Goal: Task Accomplishment & Management: Use online tool/utility

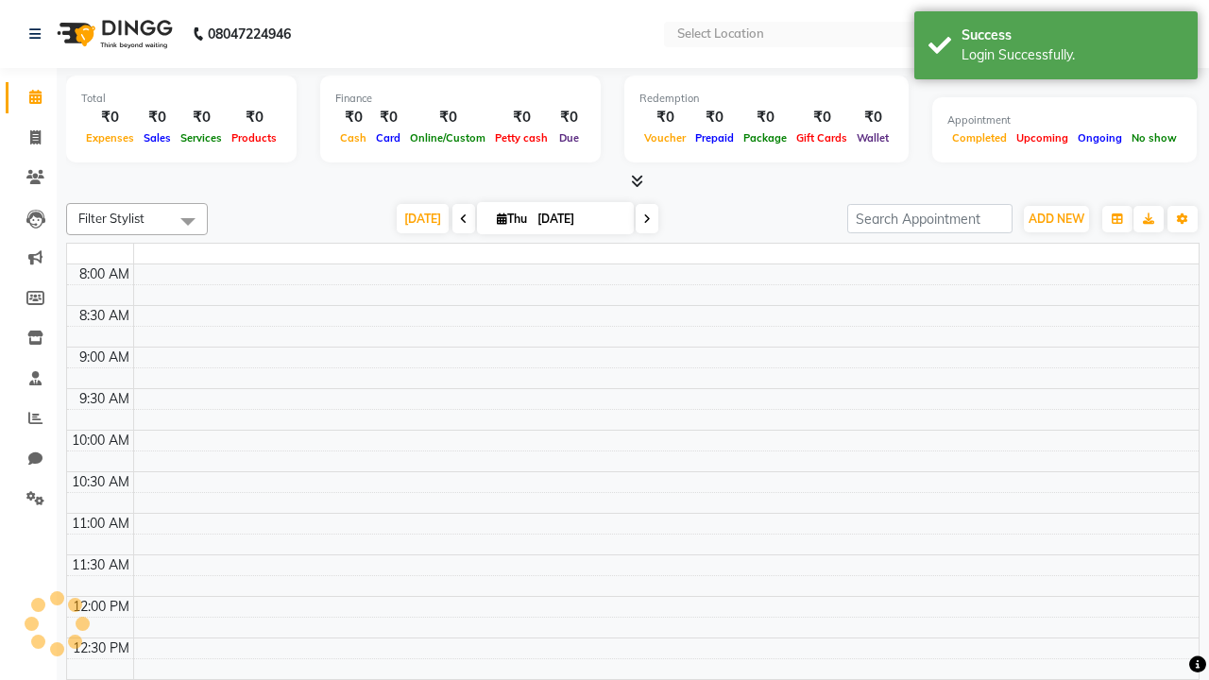
select select "en"
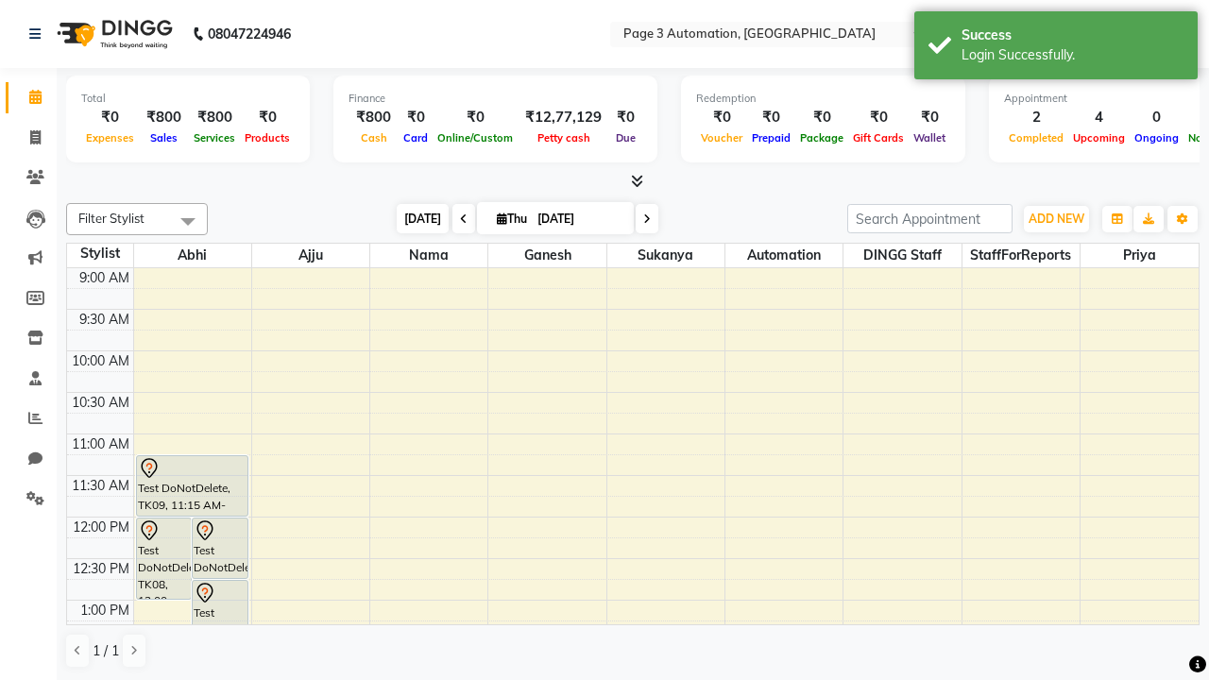
click at [414, 218] on span "[DATE]" at bounding box center [423, 218] width 52 height 29
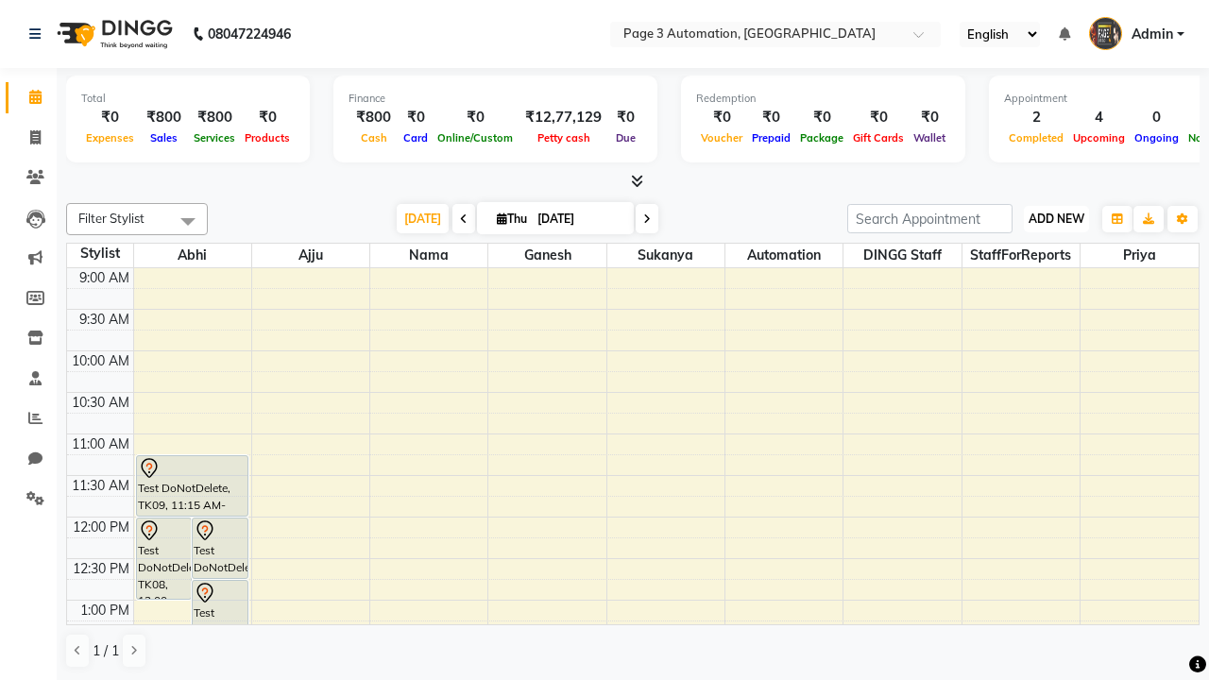
click at [1056, 218] on span "ADD NEW" at bounding box center [1057, 219] width 56 height 14
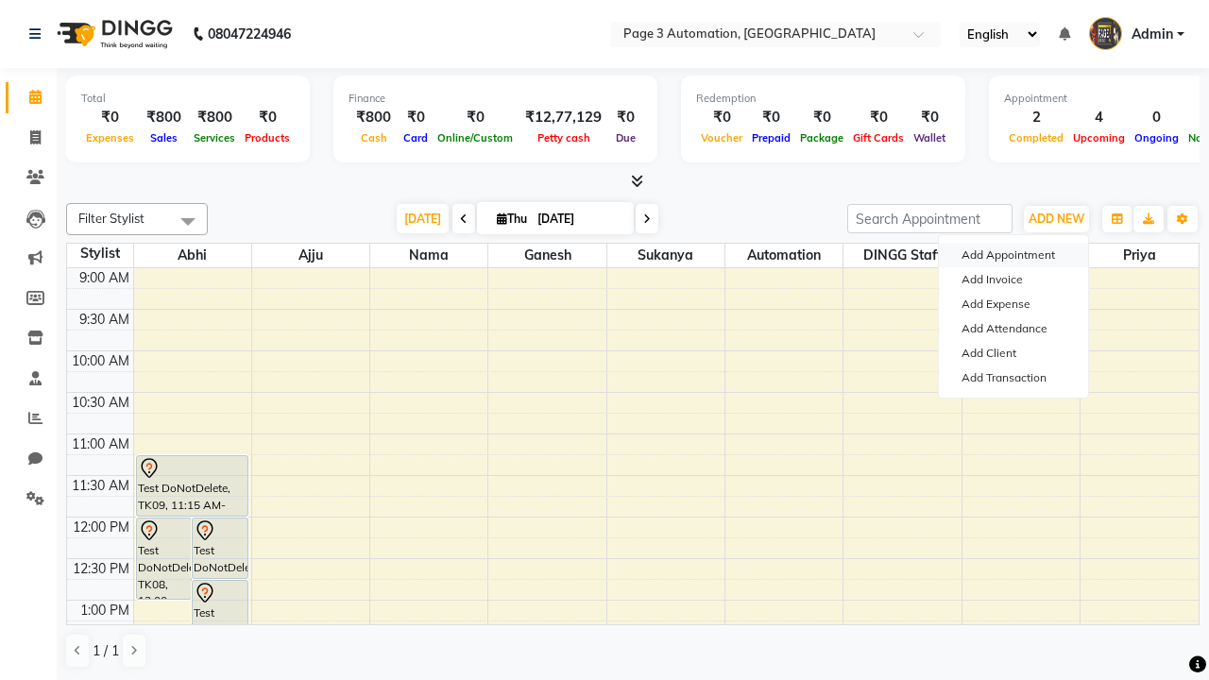
click at [1014, 255] on button "Add Appointment" at bounding box center [1013, 255] width 149 height 25
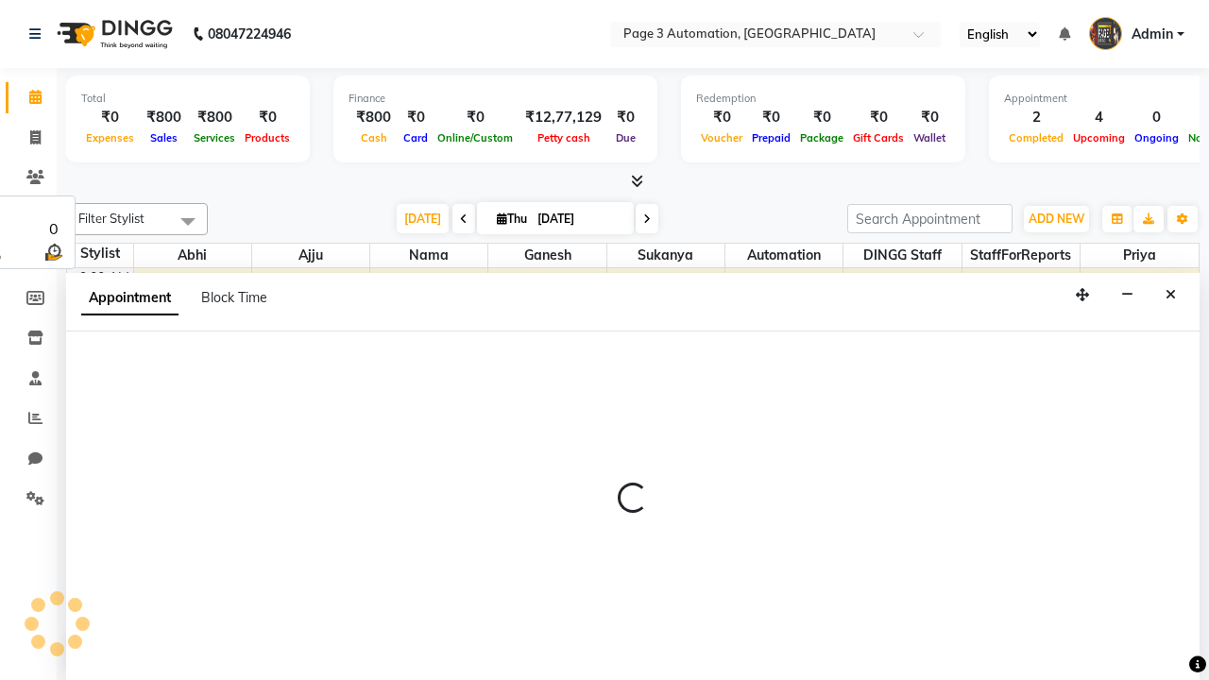
select select "tentative"
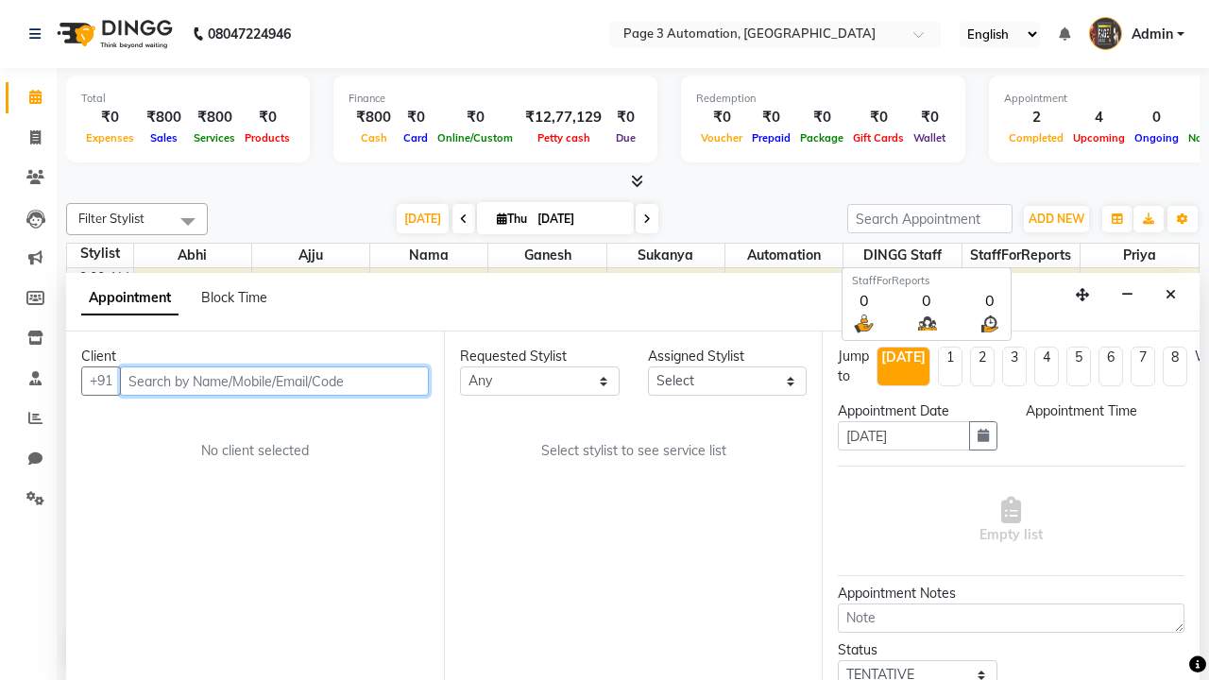
select select "600"
type input "8192346578"
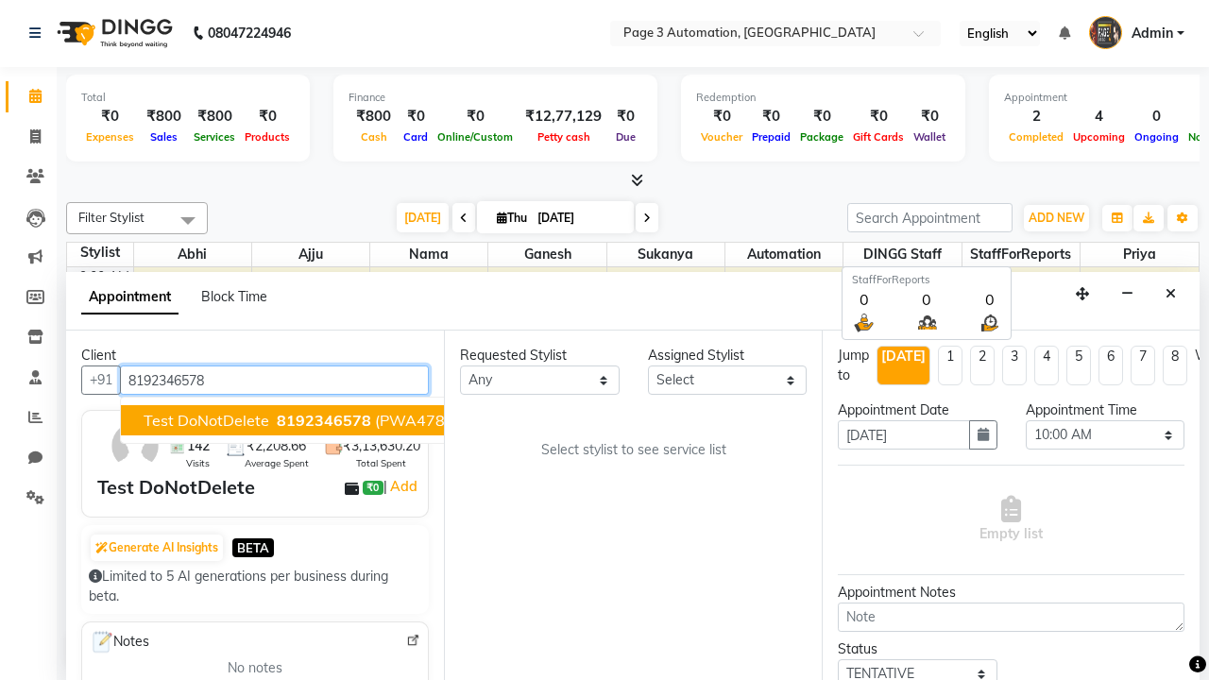
click at [277, 420] on span "8192346578" at bounding box center [324, 420] width 94 height 19
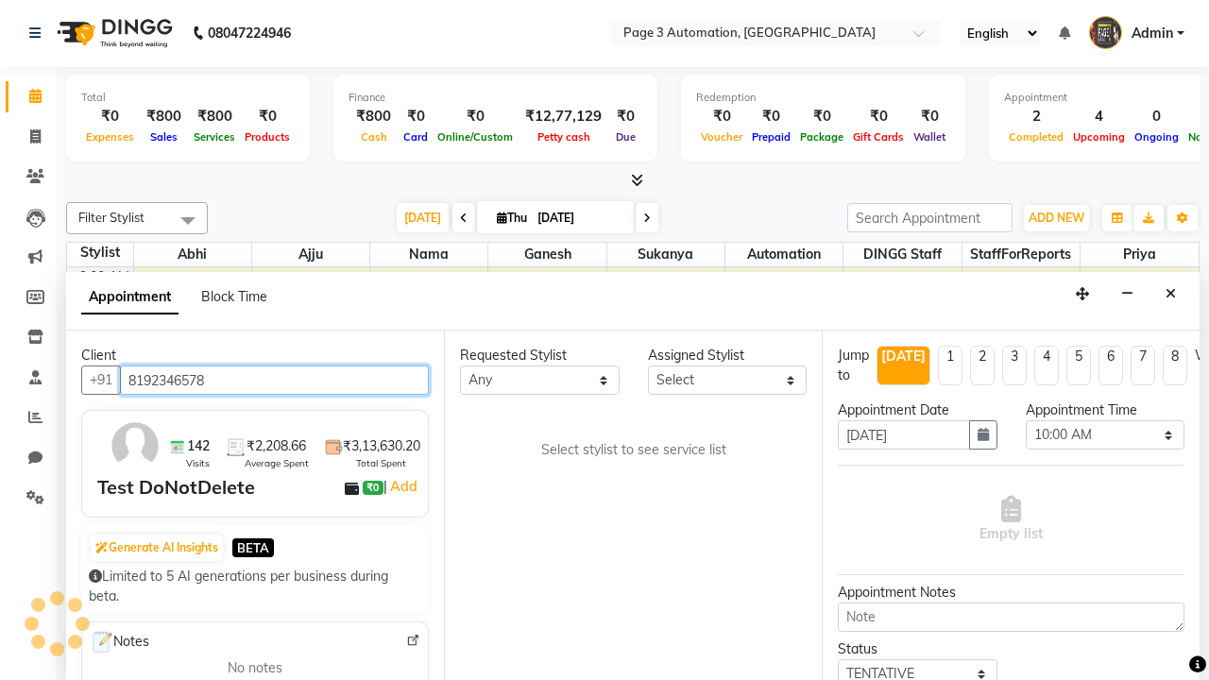
scroll to position [0, 0]
select select "711"
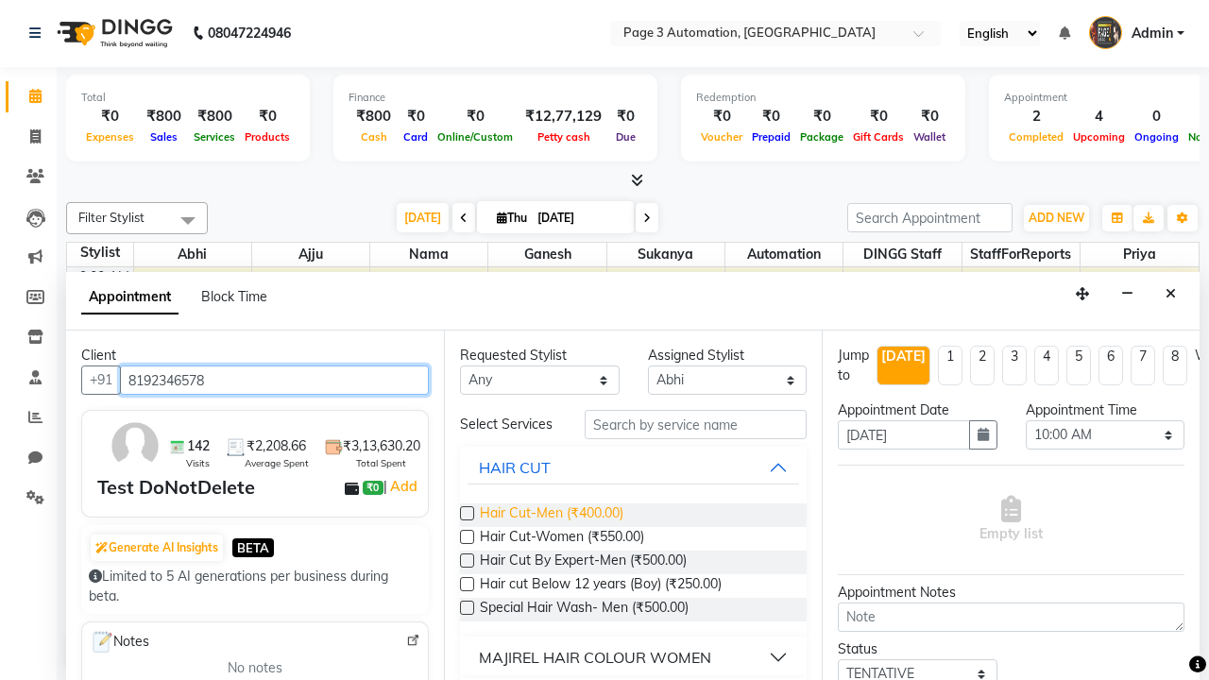
type input "8192346578"
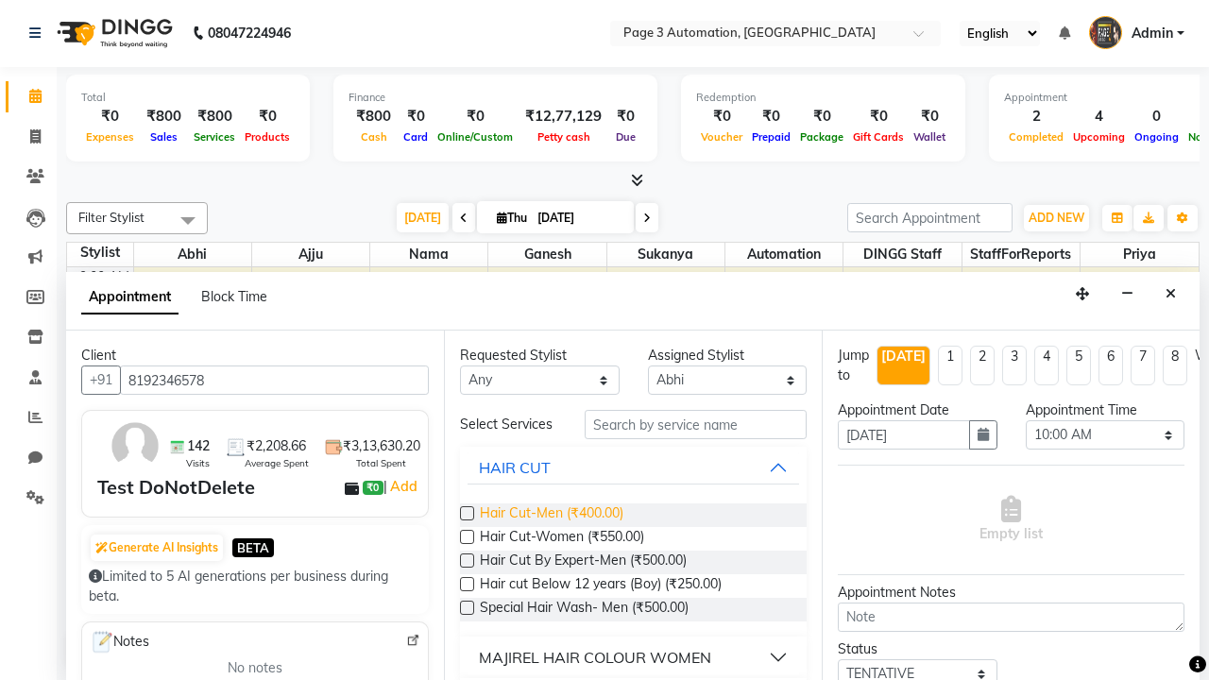
click at [551, 515] on span "Hair Cut-Men (₹400.00)" at bounding box center [552, 516] width 144 height 24
checkbox input "true"
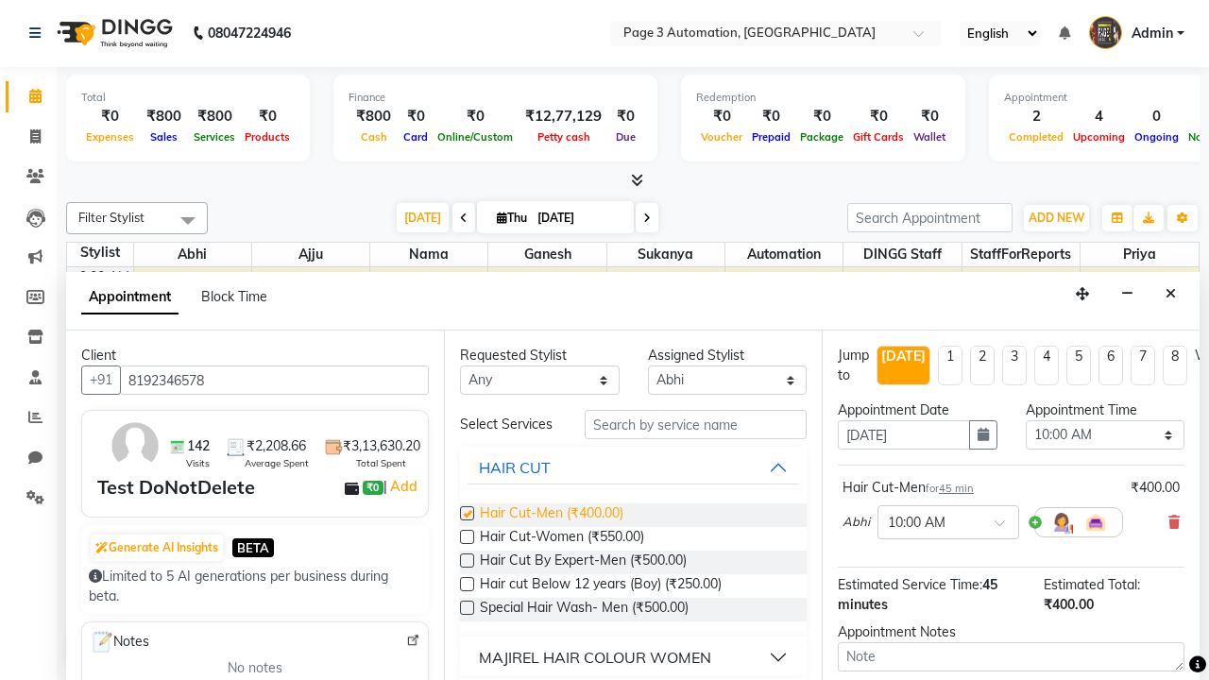
select select "675"
checkbox input "false"
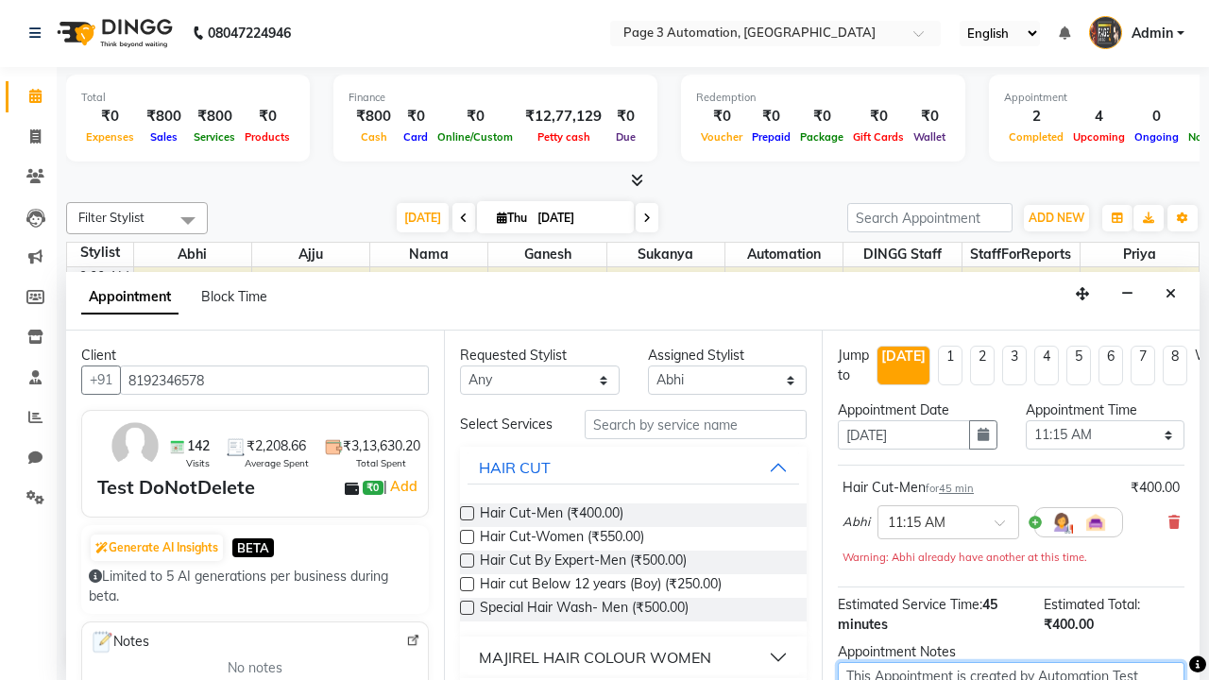
type textarea "This Appointment is created by Automation Test"
checkbox input "false"
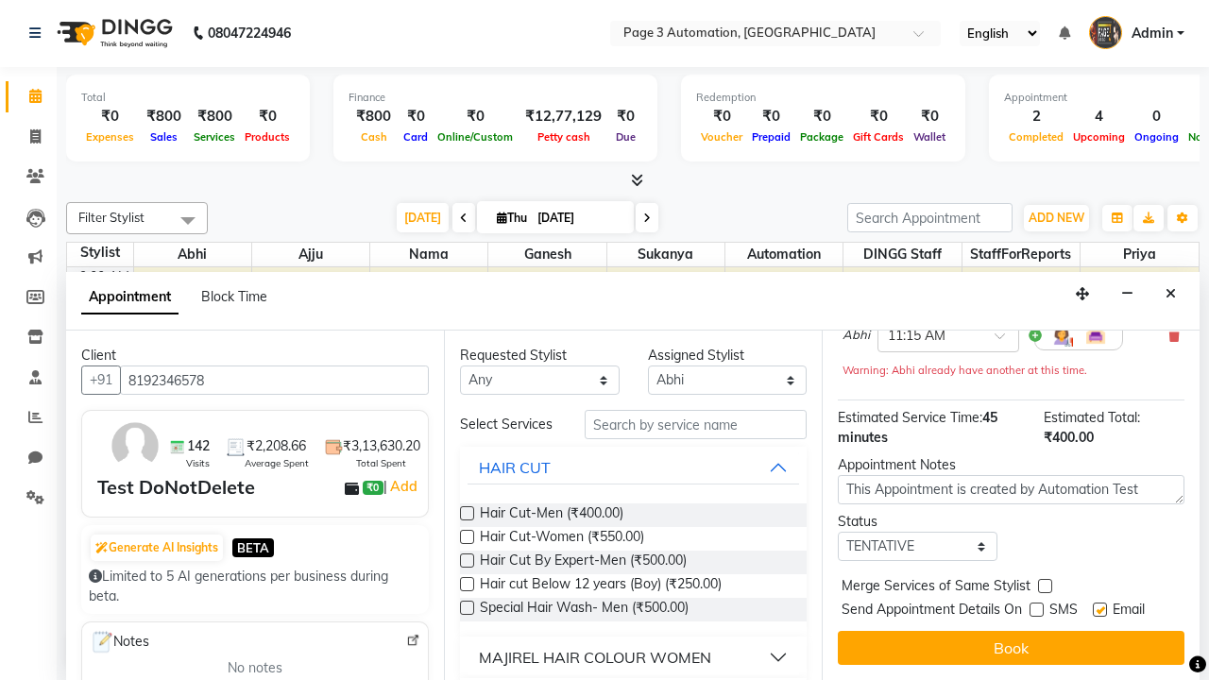
click at [1100, 609] on label at bounding box center [1100, 610] width 14 height 14
click at [1100, 609] on input "checkbox" at bounding box center [1099, 612] width 12 height 12
checkbox input "false"
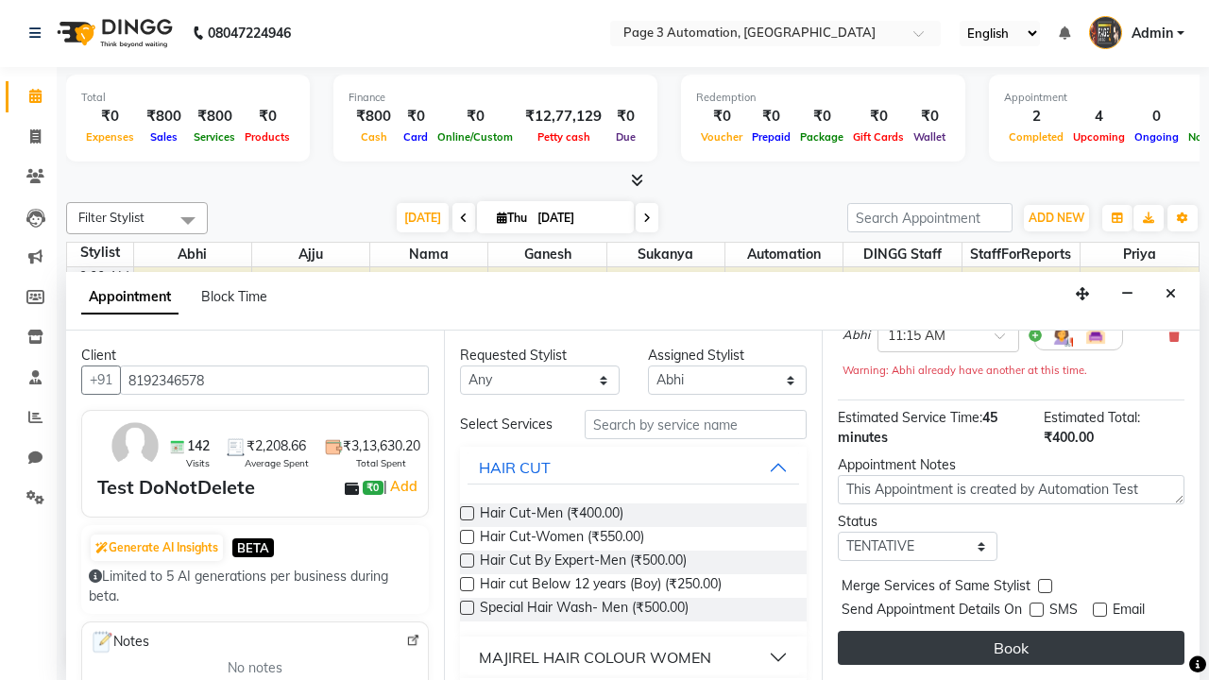
click at [1011, 648] on button "Book" at bounding box center [1011, 648] width 347 height 34
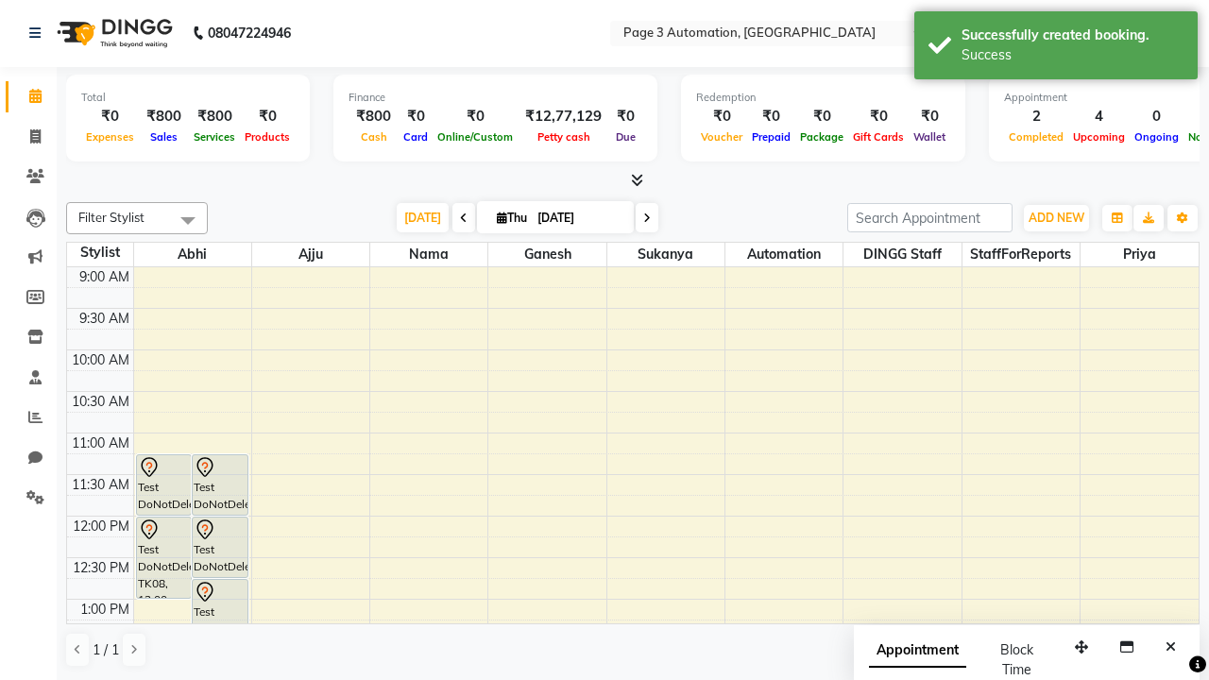
scroll to position [0, 0]
click at [1056, 48] on div "Success" at bounding box center [1073, 55] width 222 height 20
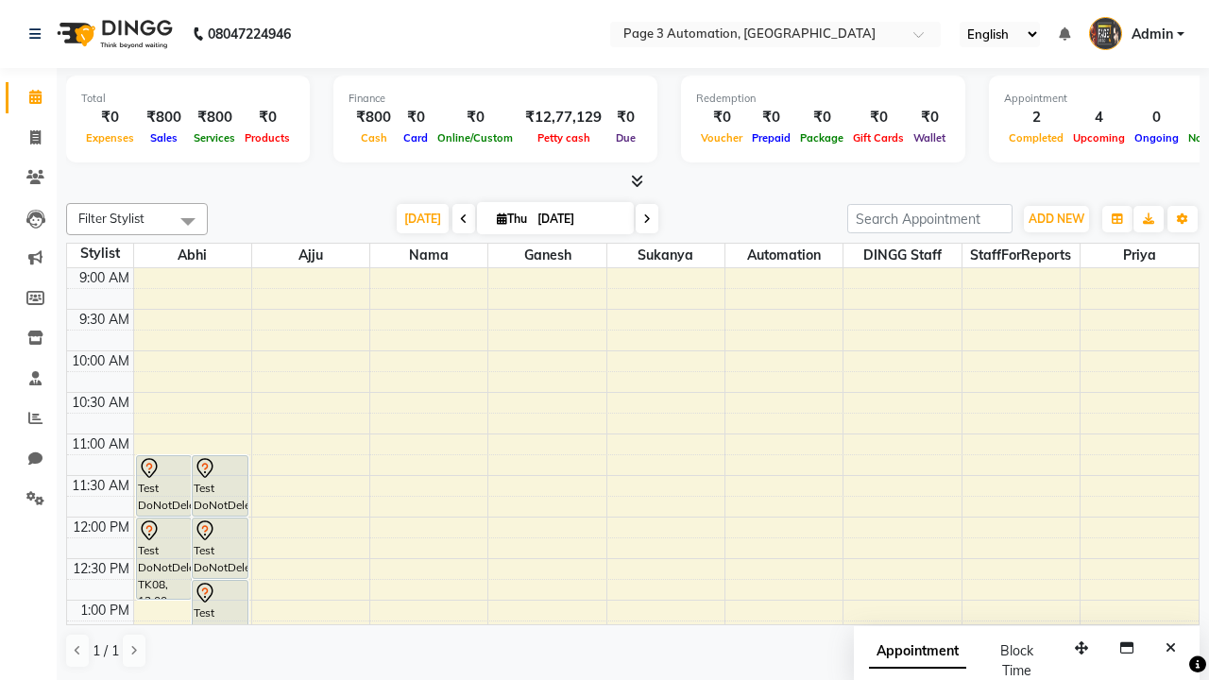
click at [188, 221] on span at bounding box center [188, 221] width 38 height 36
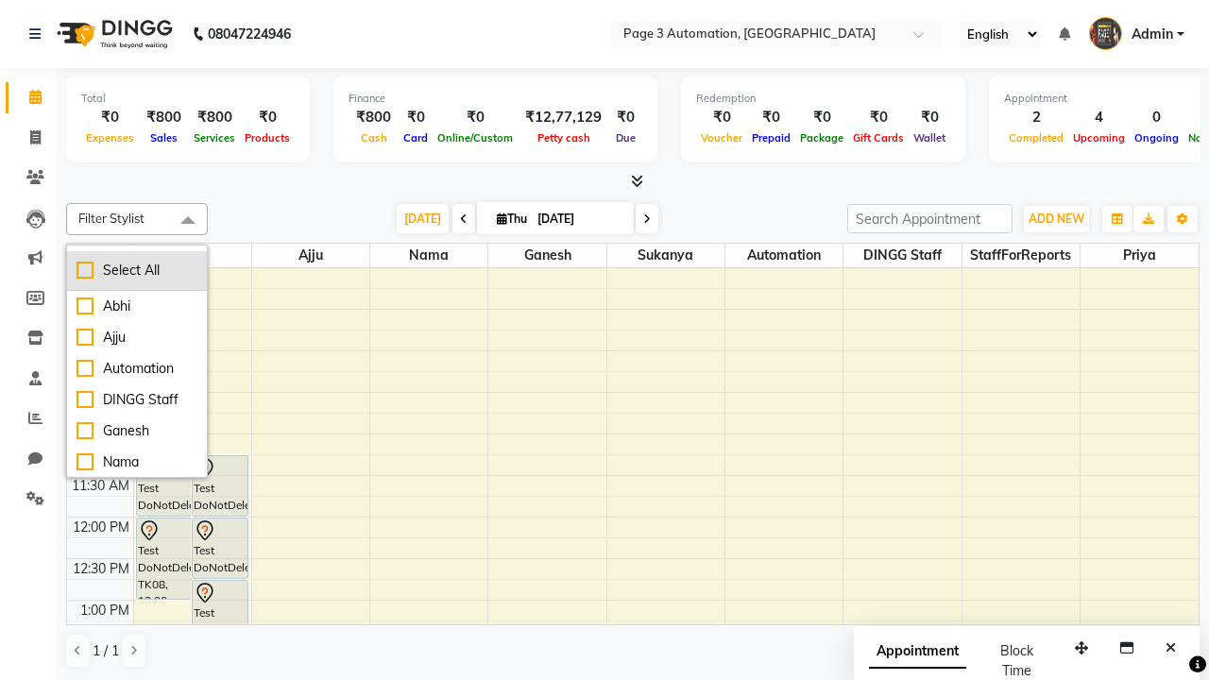
click at [137, 270] on div "Select All" at bounding box center [137, 271] width 121 height 20
checkbox input "true"
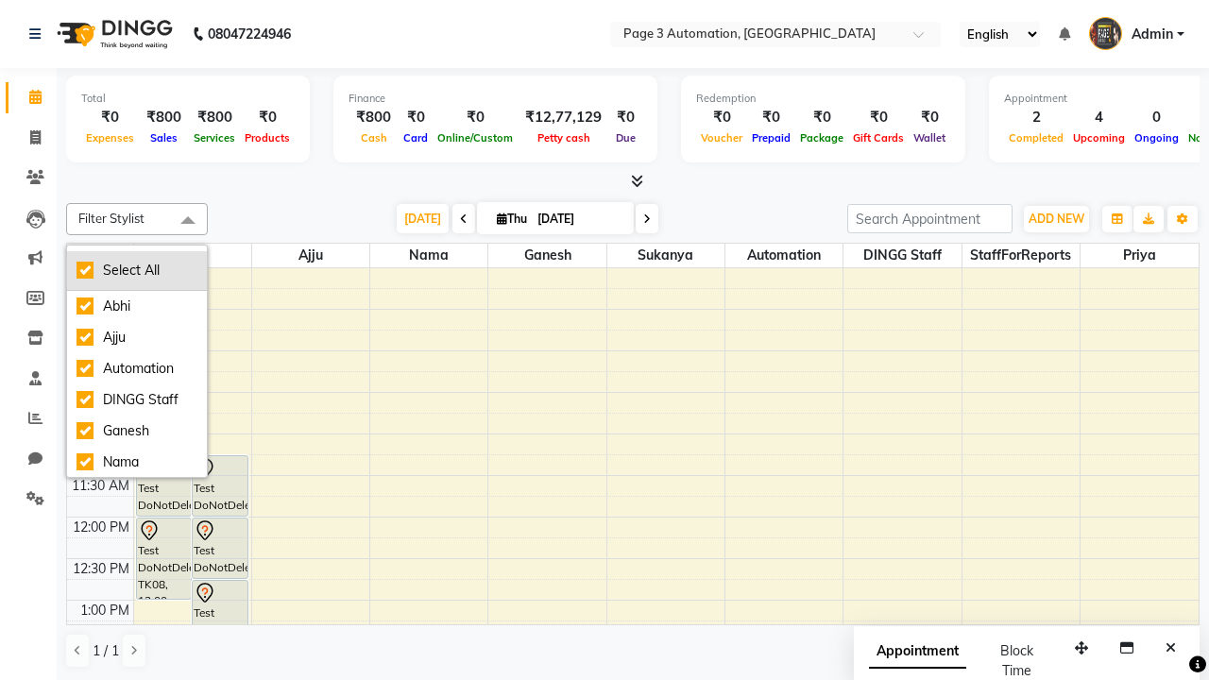
checkbox input "true"
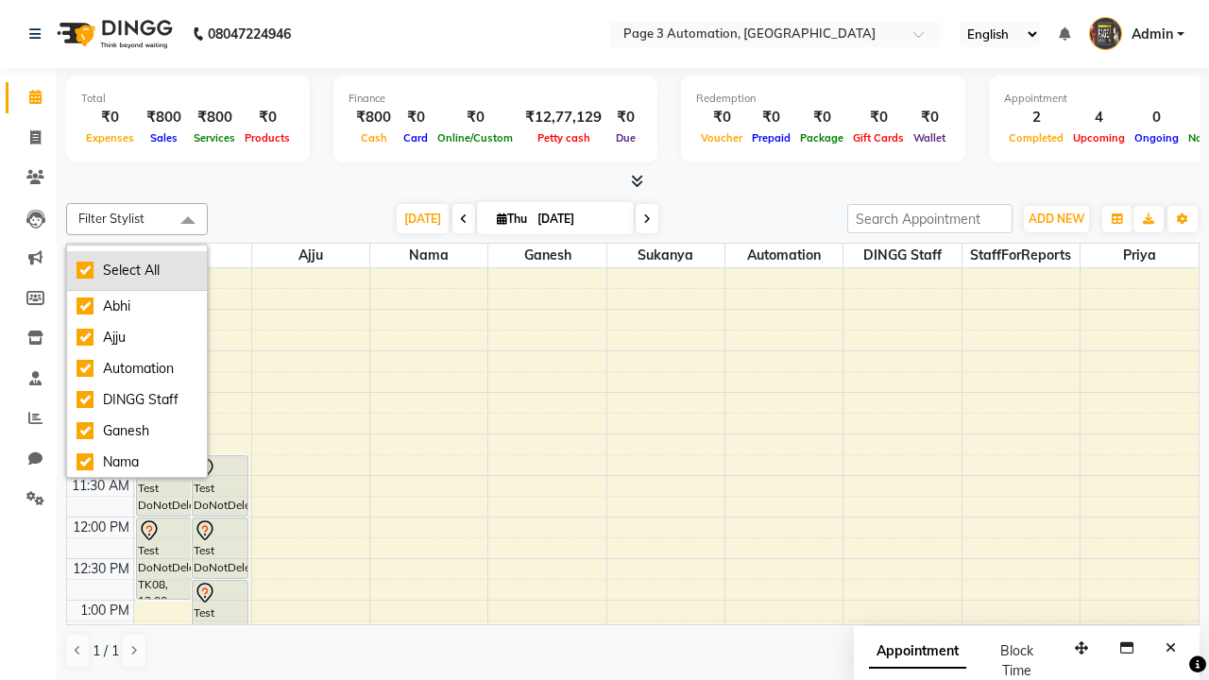
checkbox input "true"
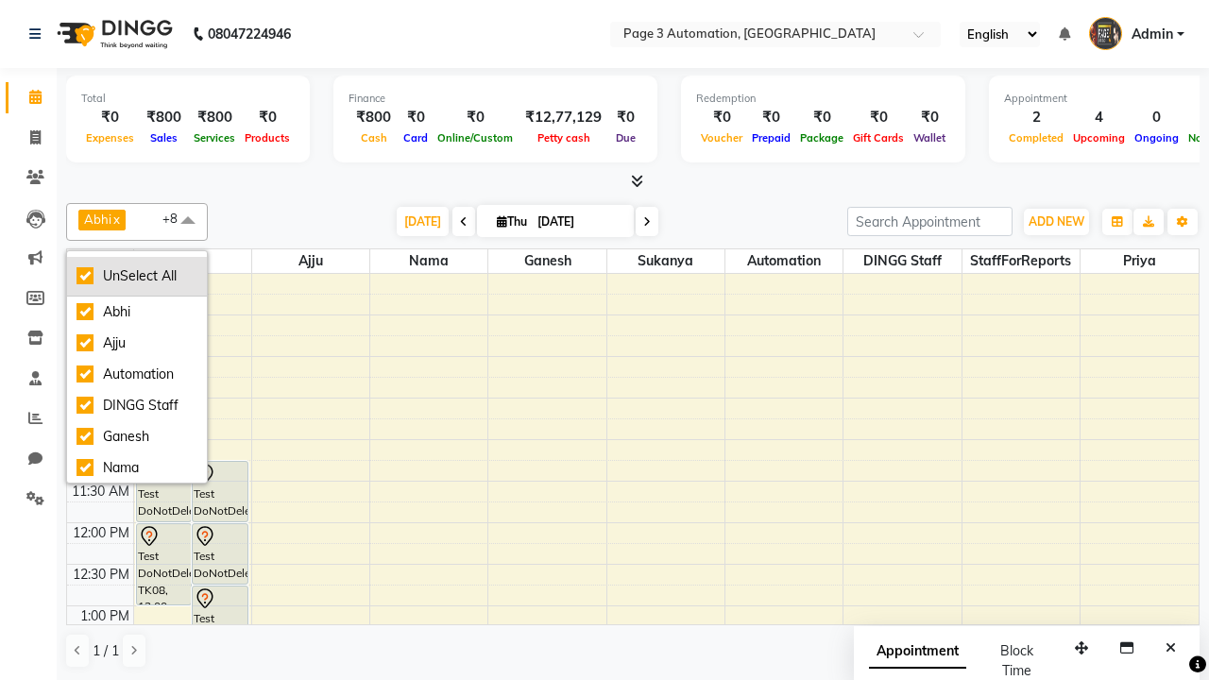
click at [137, 276] on div "UnSelect All" at bounding box center [137, 276] width 121 height 20
checkbox input "false"
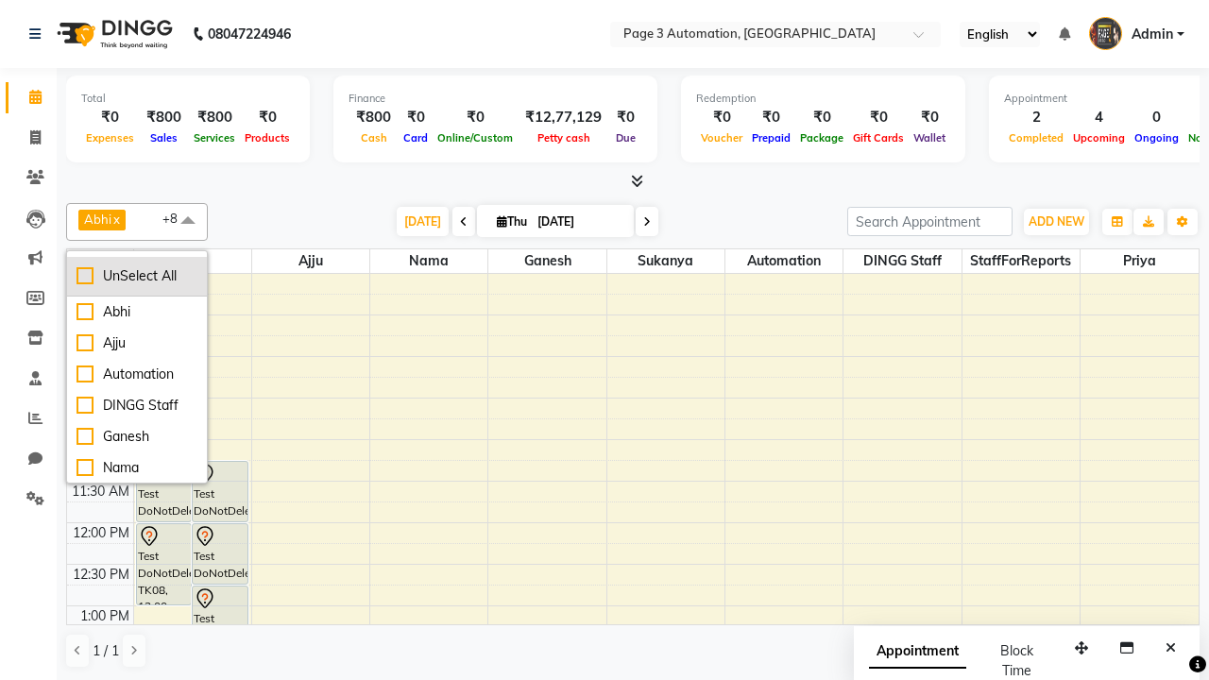
checkbox input "false"
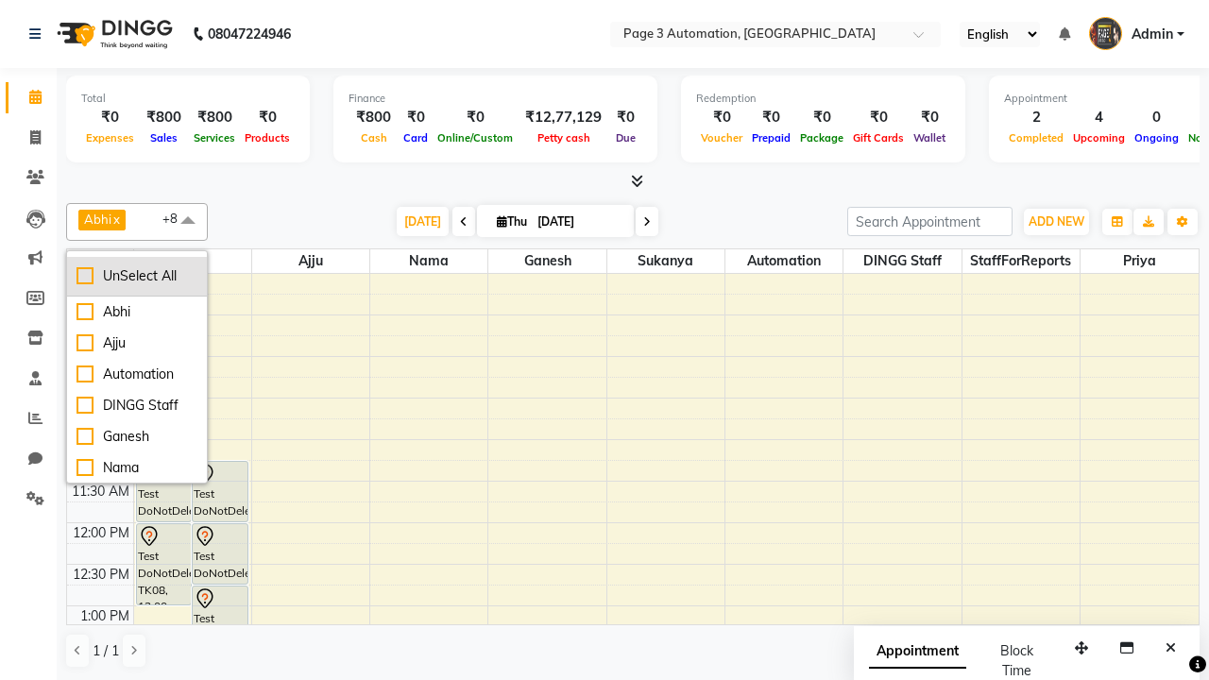
checkbox input "false"
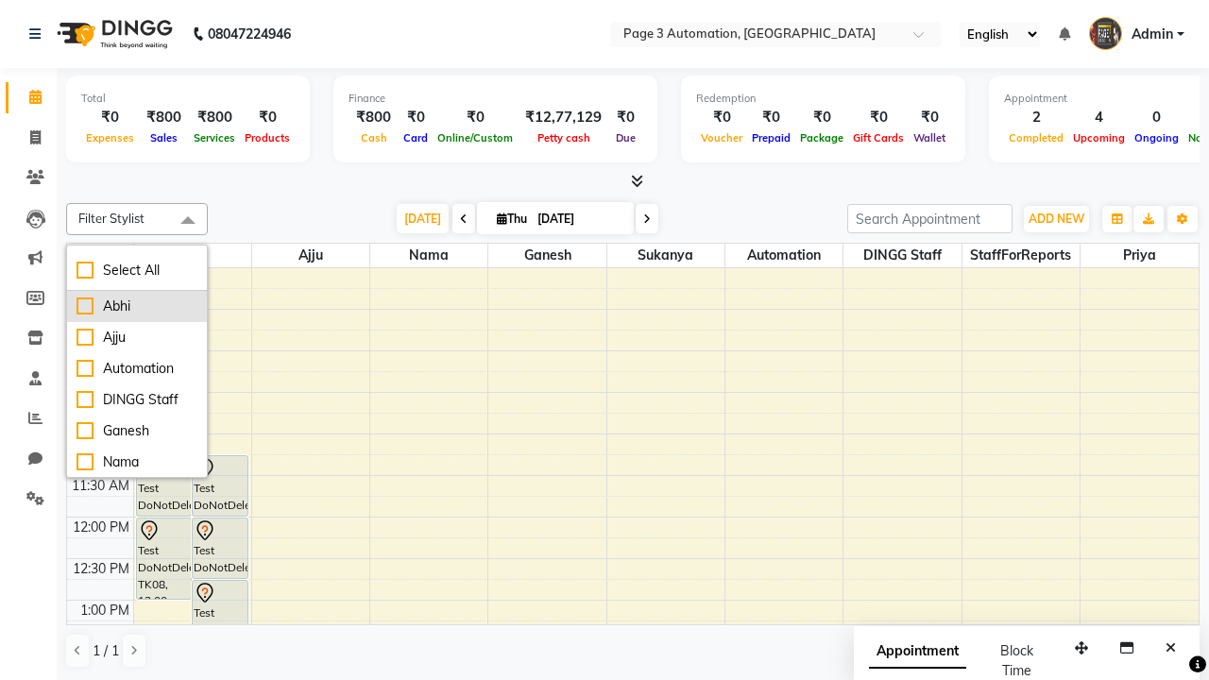
click at [137, 306] on div "Abhi" at bounding box center [137, 307] width 121 height 20
checkbox input "true"
click at [188, 221] on span at bounding box center [188, 221] width 38 height 36
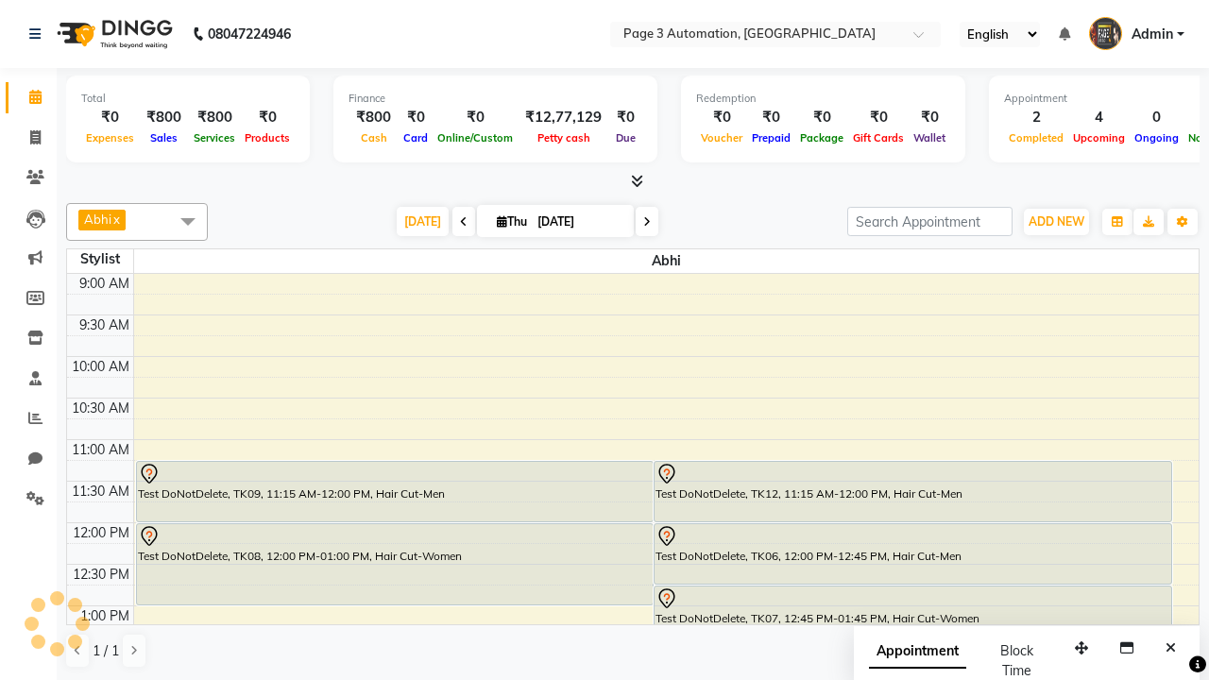
click at [913, 491] on div "Test DoNotDelete, TK12, 11:15 AM-12:00 PM, Hair Cut-Men" at bounding box center [913, 492] width 517 height 60
select select "7"
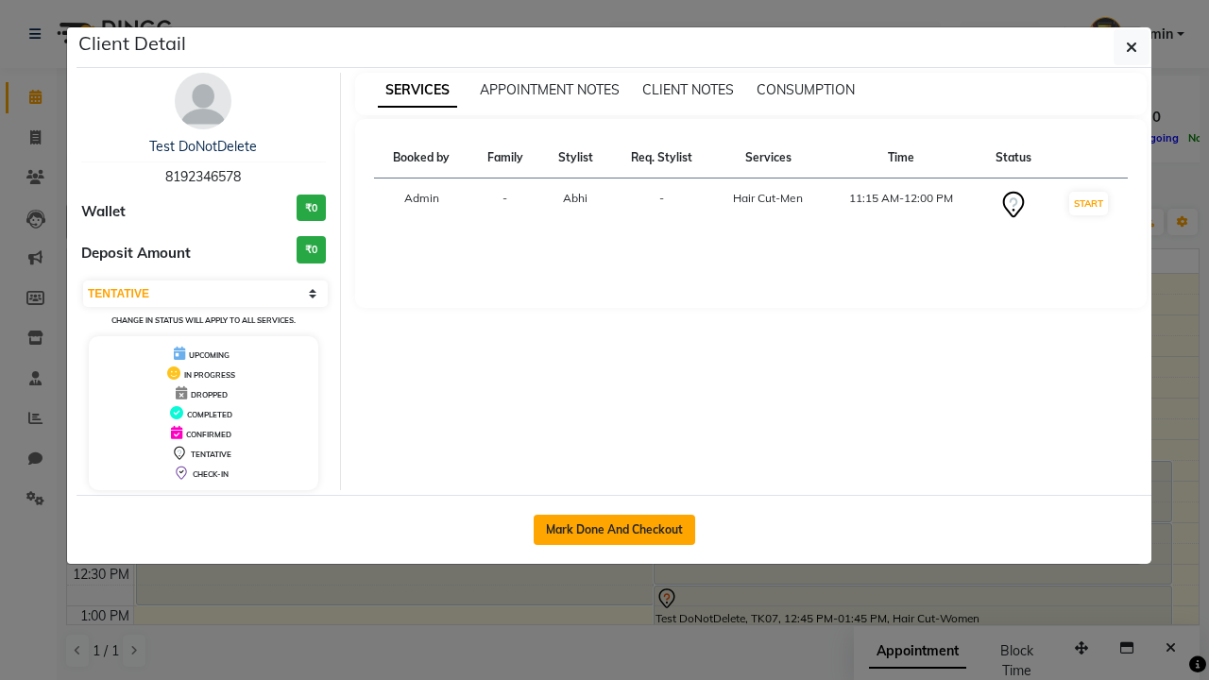
click at [614, 529] on button "Mark Done And Checkout" at bounding box center [615, 530] width 162 height 30
select select "service"
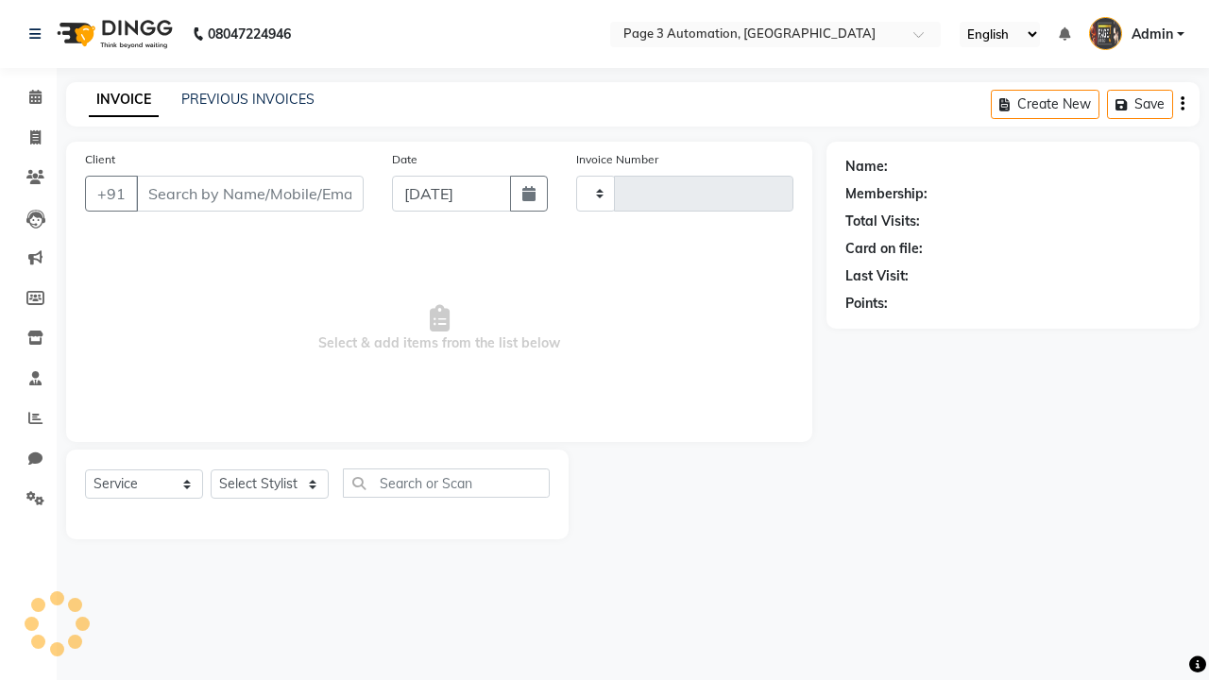
type input "8818"
select select "2774"
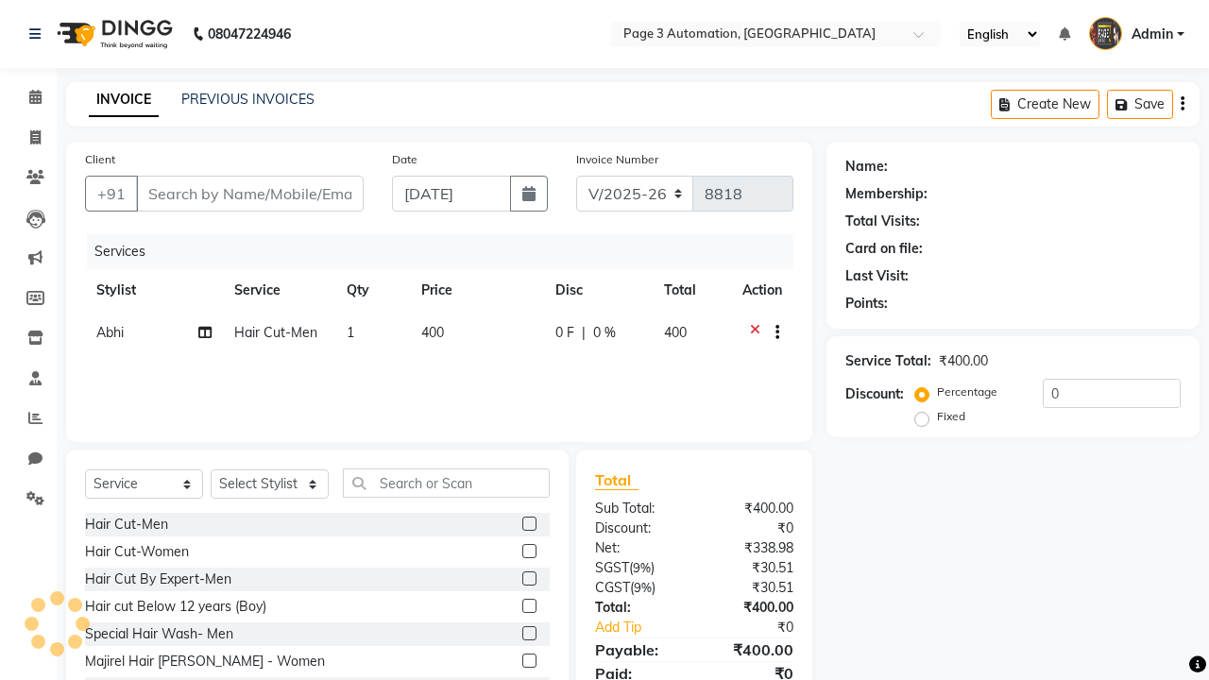
type input "8192346578"
select select "711"
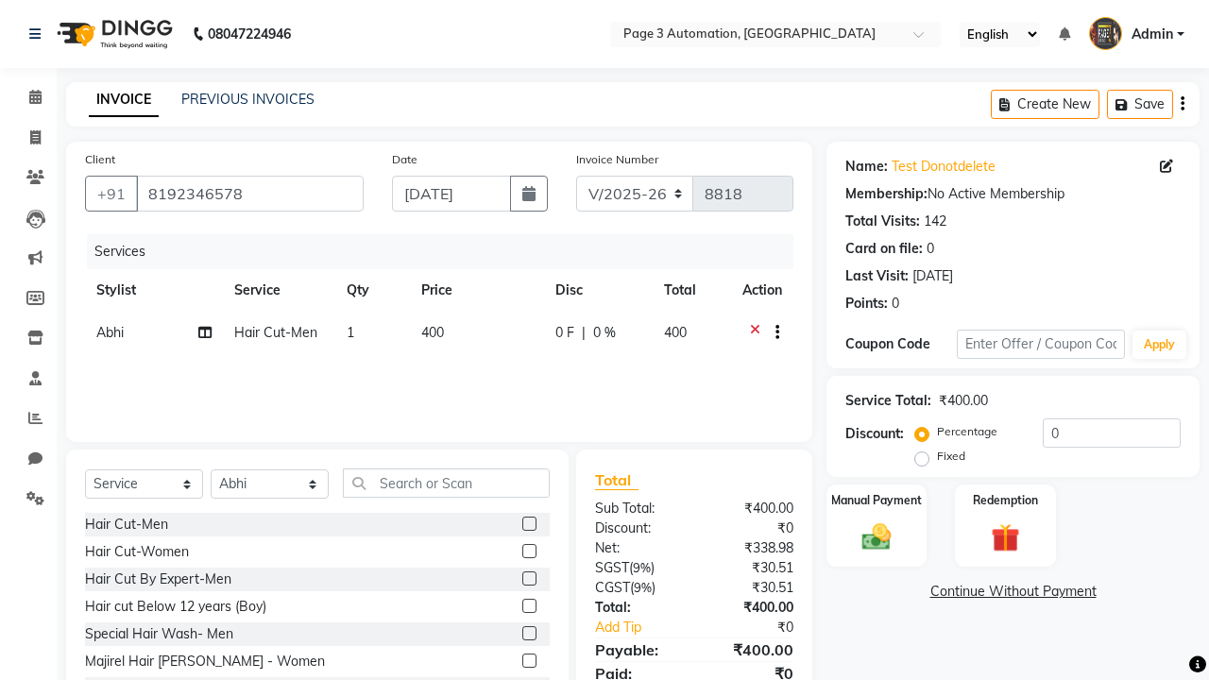
click at [439, 334] on span "400" at bounding box center [432, 332] width 23 height 17
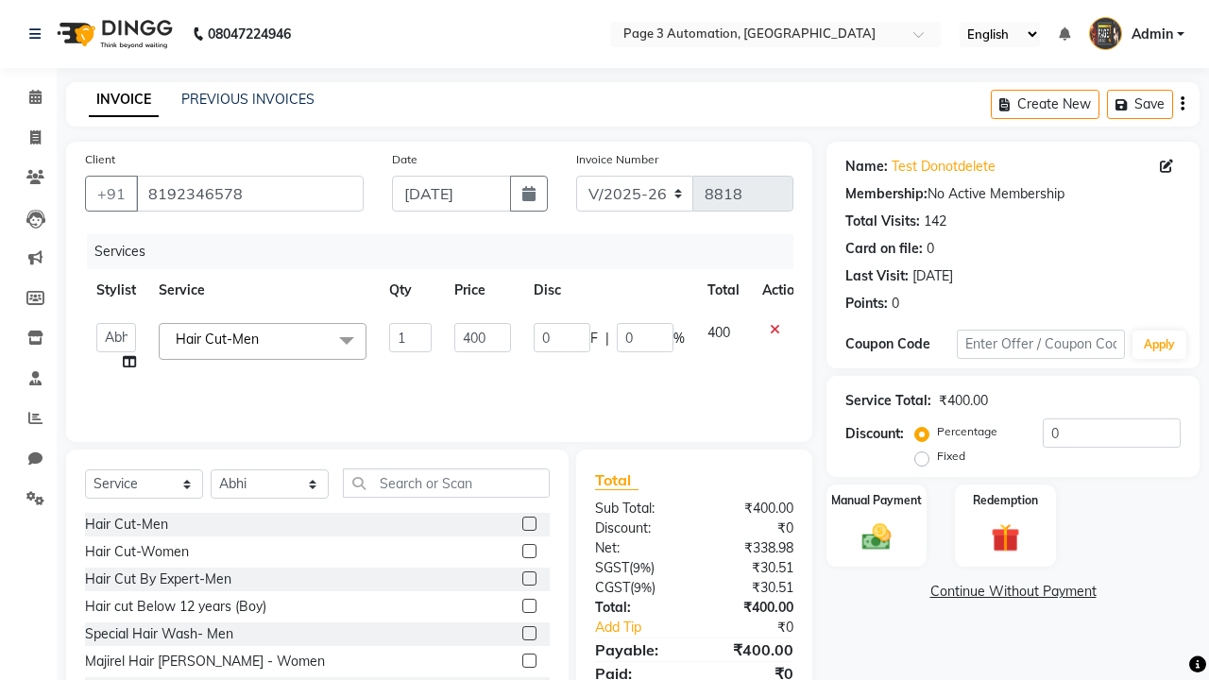
click at [263, 341] on link "x" at bounding box center [263, 339] width 9 height 17
checkbox input "false"
type input "0"
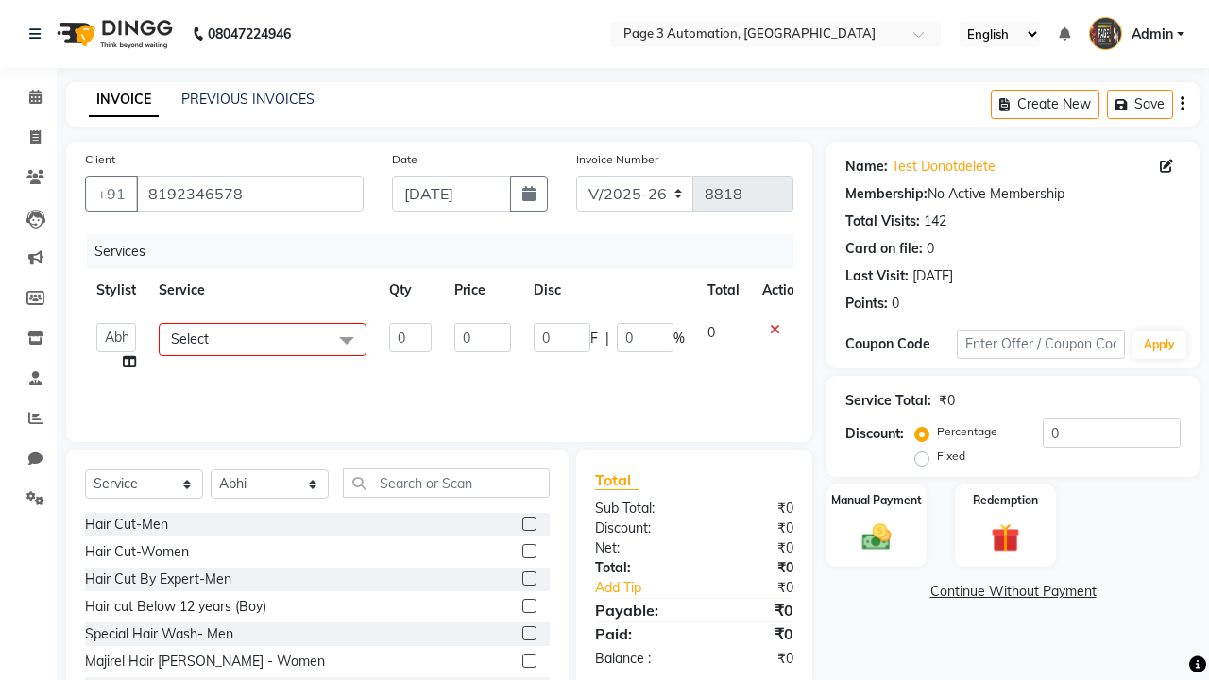
click at [263, 339] on span "Select" at bounding box center [263, 339] width 208 height 33
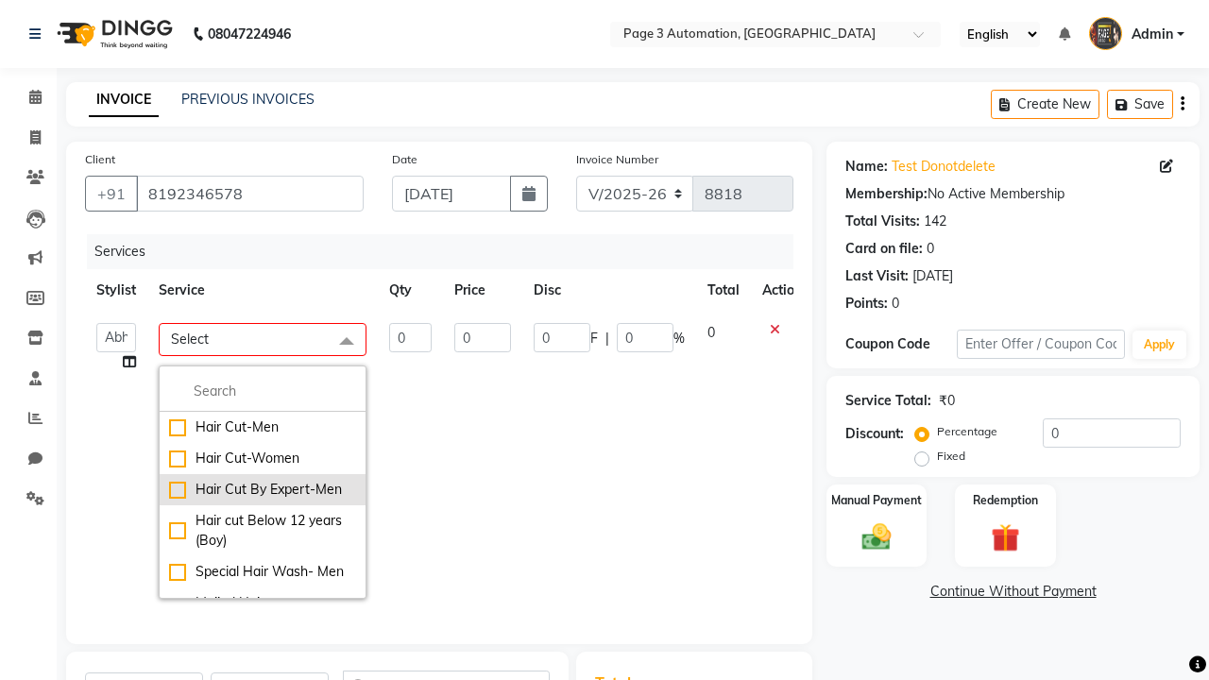
click at [263, 489] on div "Hair Cut By Expert-Men" at bounding box center [262, 490] width 187 height 20
checkbox input "true"
type input "1"
type input "500"
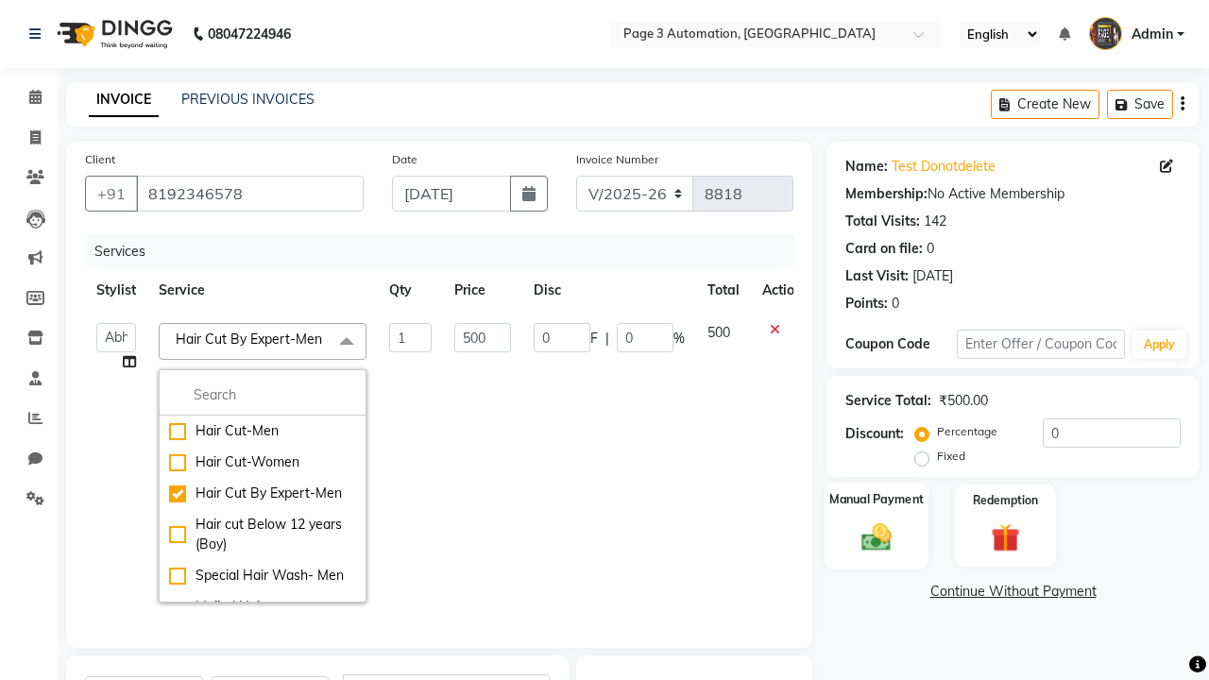
click at [877, 500] on label "Manual Payment" at bounding box center [877, 499] width 94 height 18
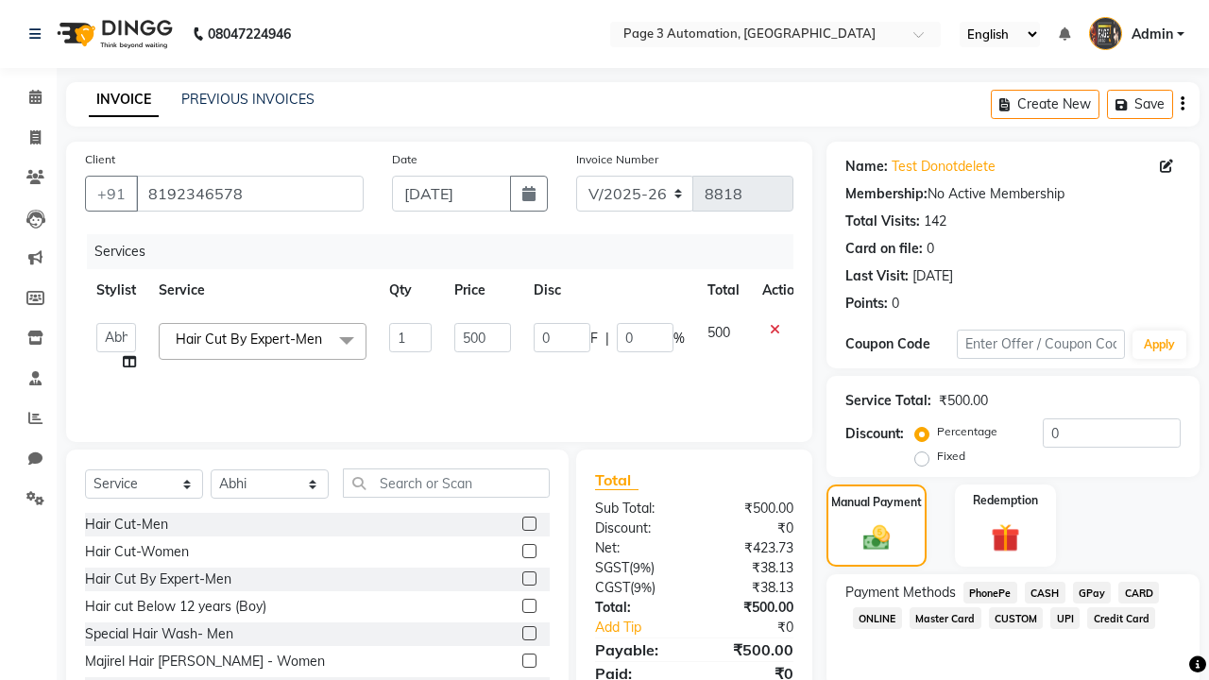
click at [1045, 592] on span "CASH" at bounding box center [1045, 593] width 41 height 22
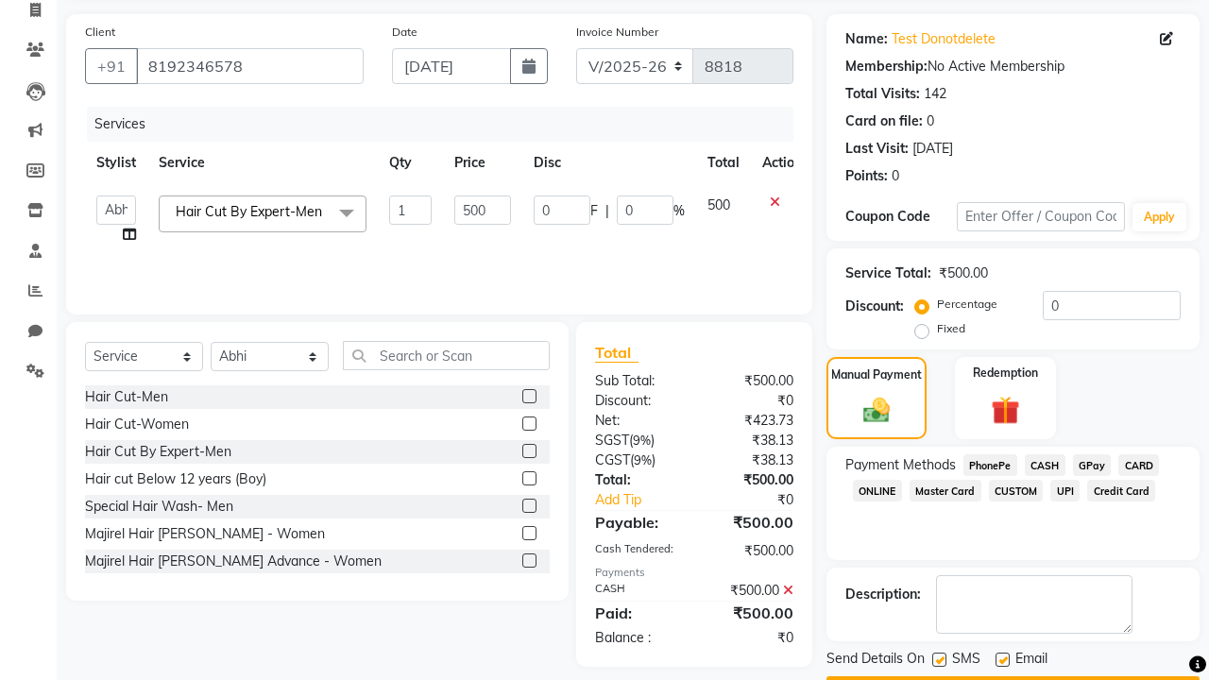
click at [939, 659] on label at bounding box center [939, 660] width 14 height 14
click at [939, 659] on input "checkbox" at bounding box center [938, 661] width 12 height 12
checkbox input "false"
click at [1002, 659] on label at bounding box center [1003, 660] width 14 height 14
click at [1002, 659] on input "checkbox" at bounding box center [1002, 661] width 12 height 12
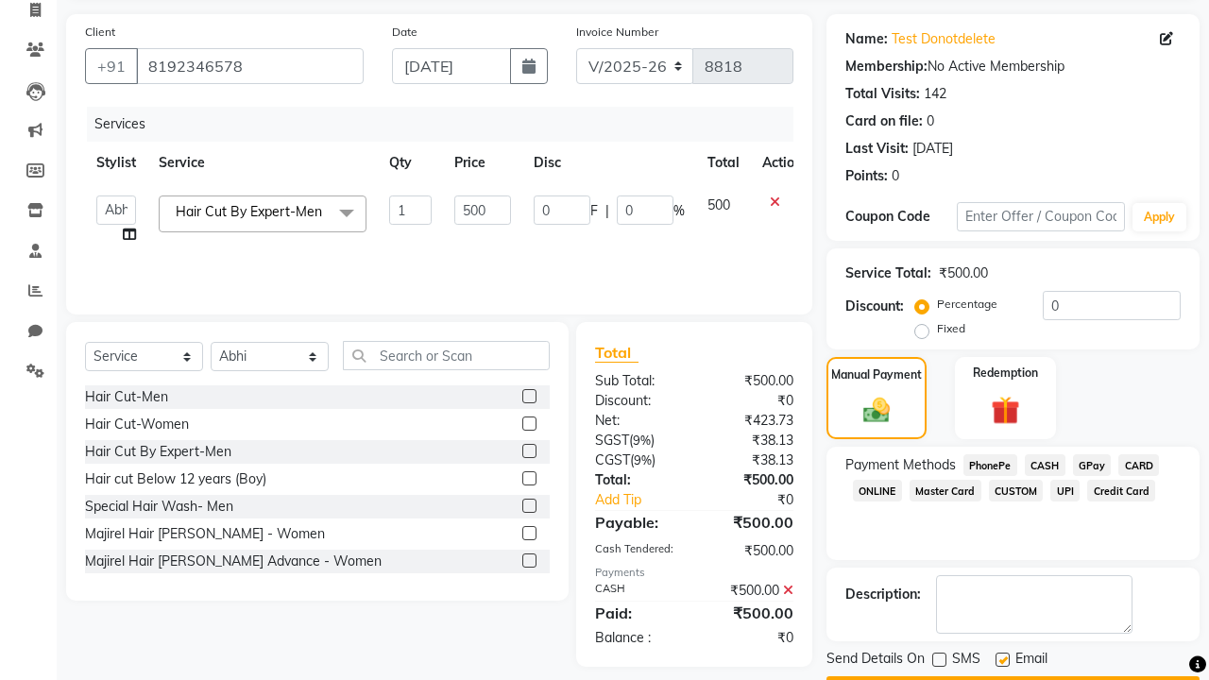
checkbox input "false"
click at [1013, 676] on button "Checkout" at bounding box center [1013, 690] width 373 height 29
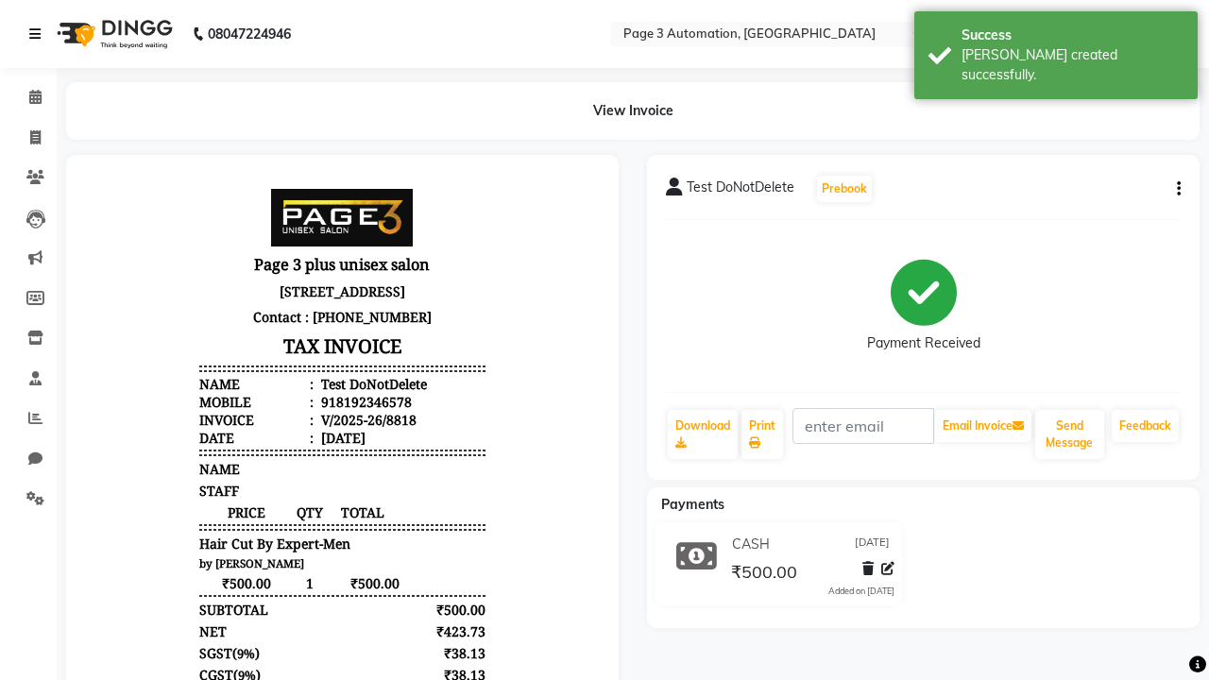
click at [1056, 48] on div "[PERSON_NAME] created successfully." at bounding box center [1073, 65] width 222 height 40
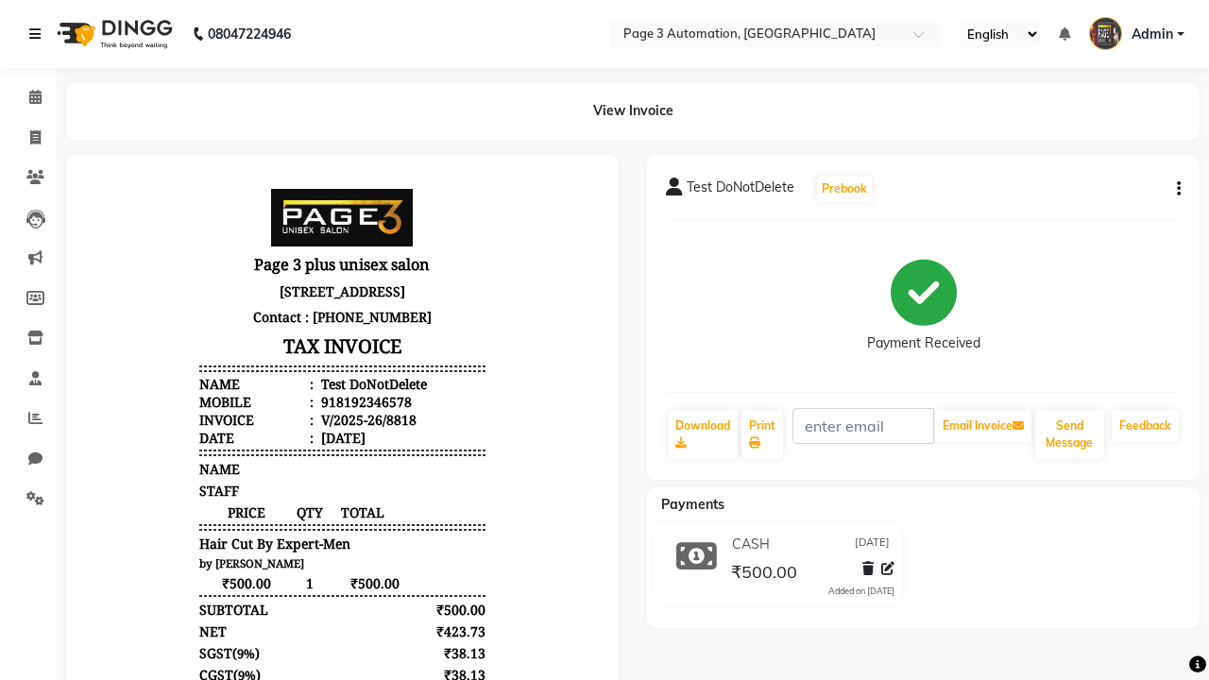
click at [39, 34] on icon at bounding box center [34, 33] width 11 height 13
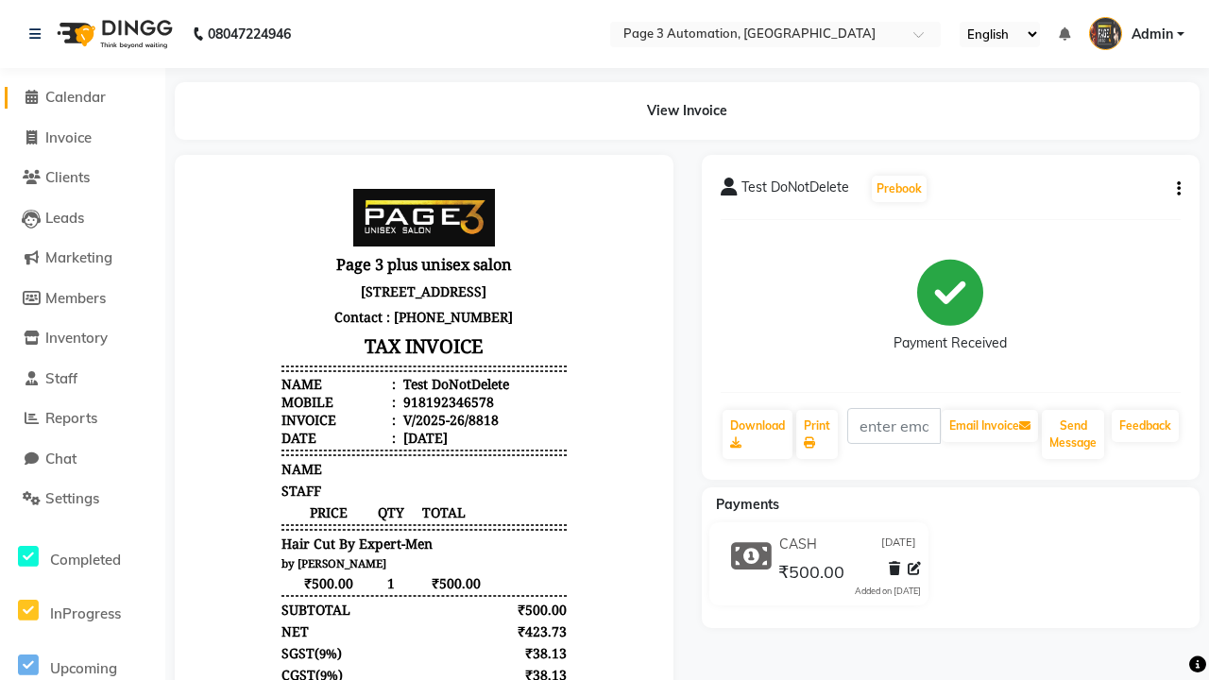
click at [82, 97] on span "Calendar" at bounding box center [75, 97] width 60 height 18
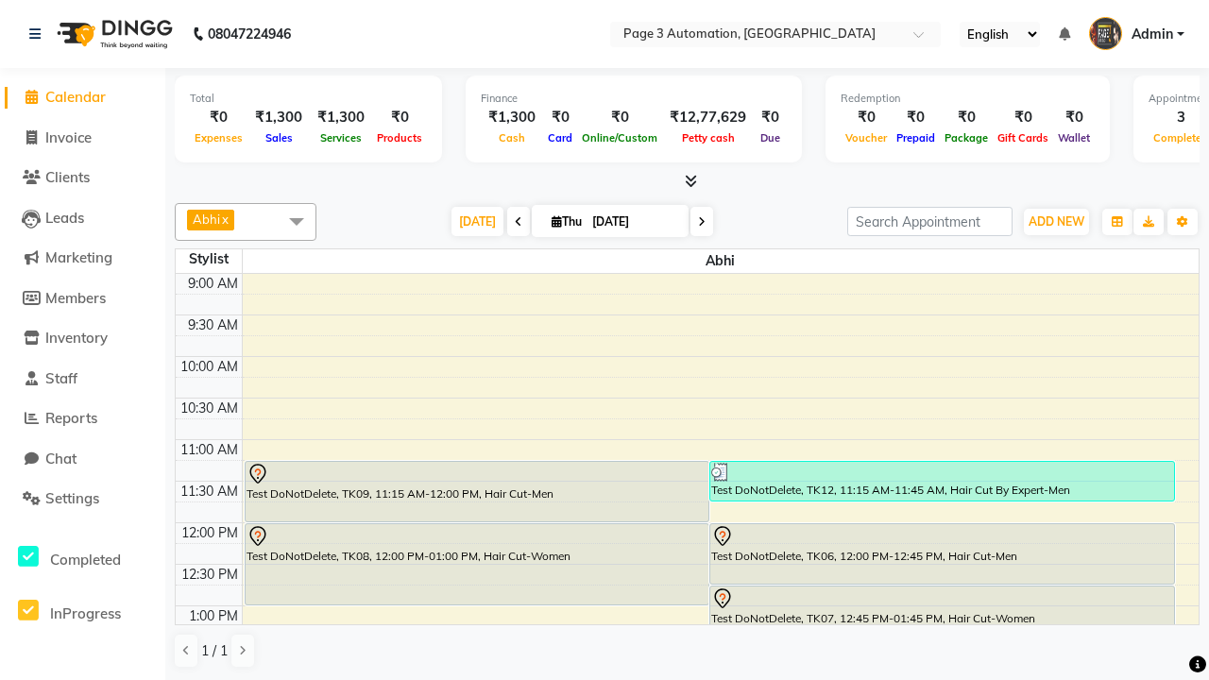
click at [942, 481] on div "Test DoNotDelete, TK12, 11:15 AM-11:45 AM, Hair Cut By Expert-Men" at bounding box center [942, 481] width 464 height 39
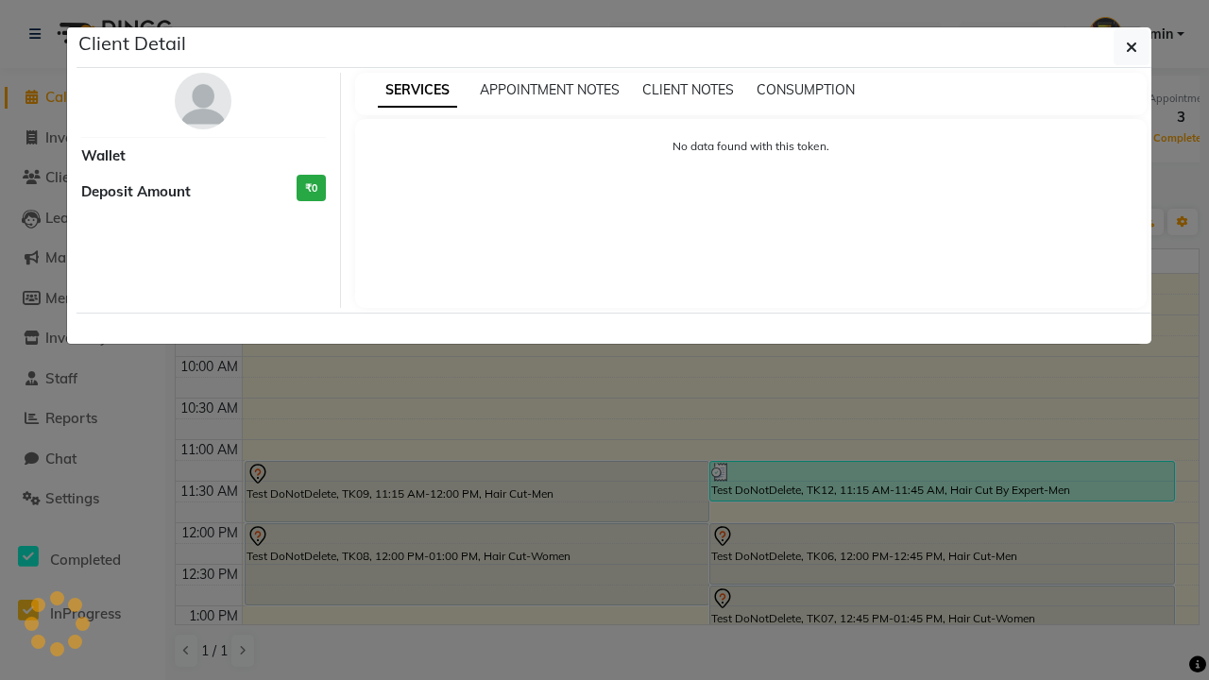
select select "3"
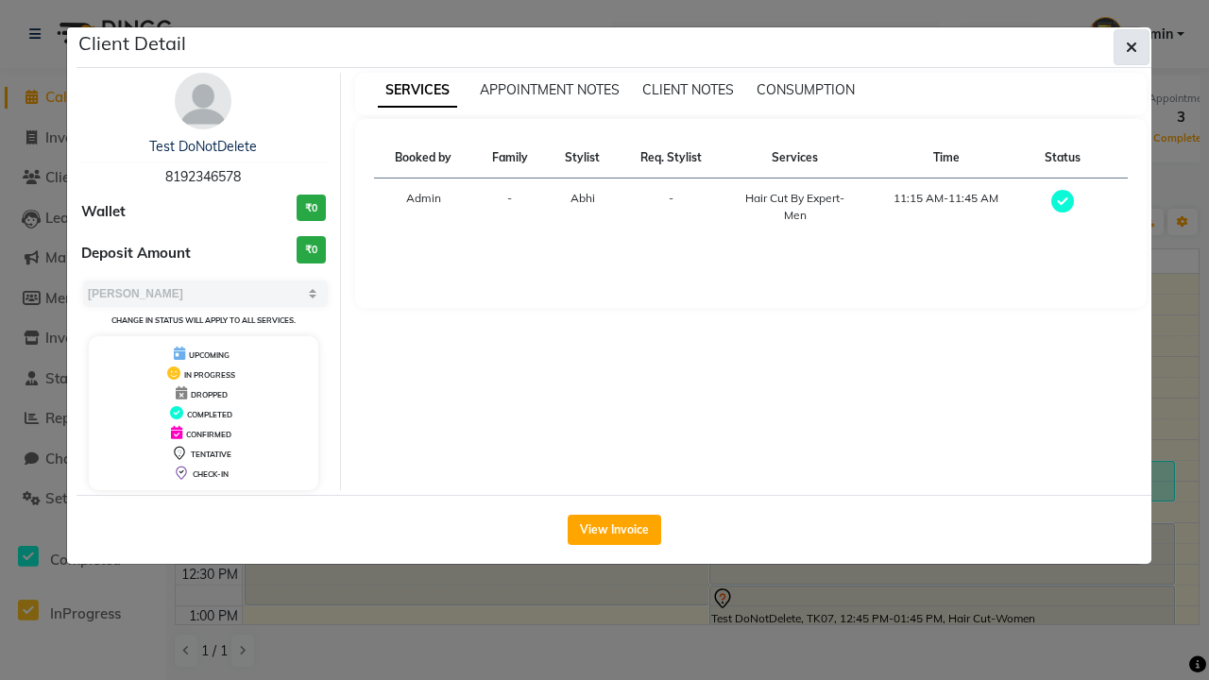
click at [1132, 47] on icon "button" at bounding box center [1131, 47] width 11 height 15
